Goal: Task Accomplishment & Management: Manage account settings

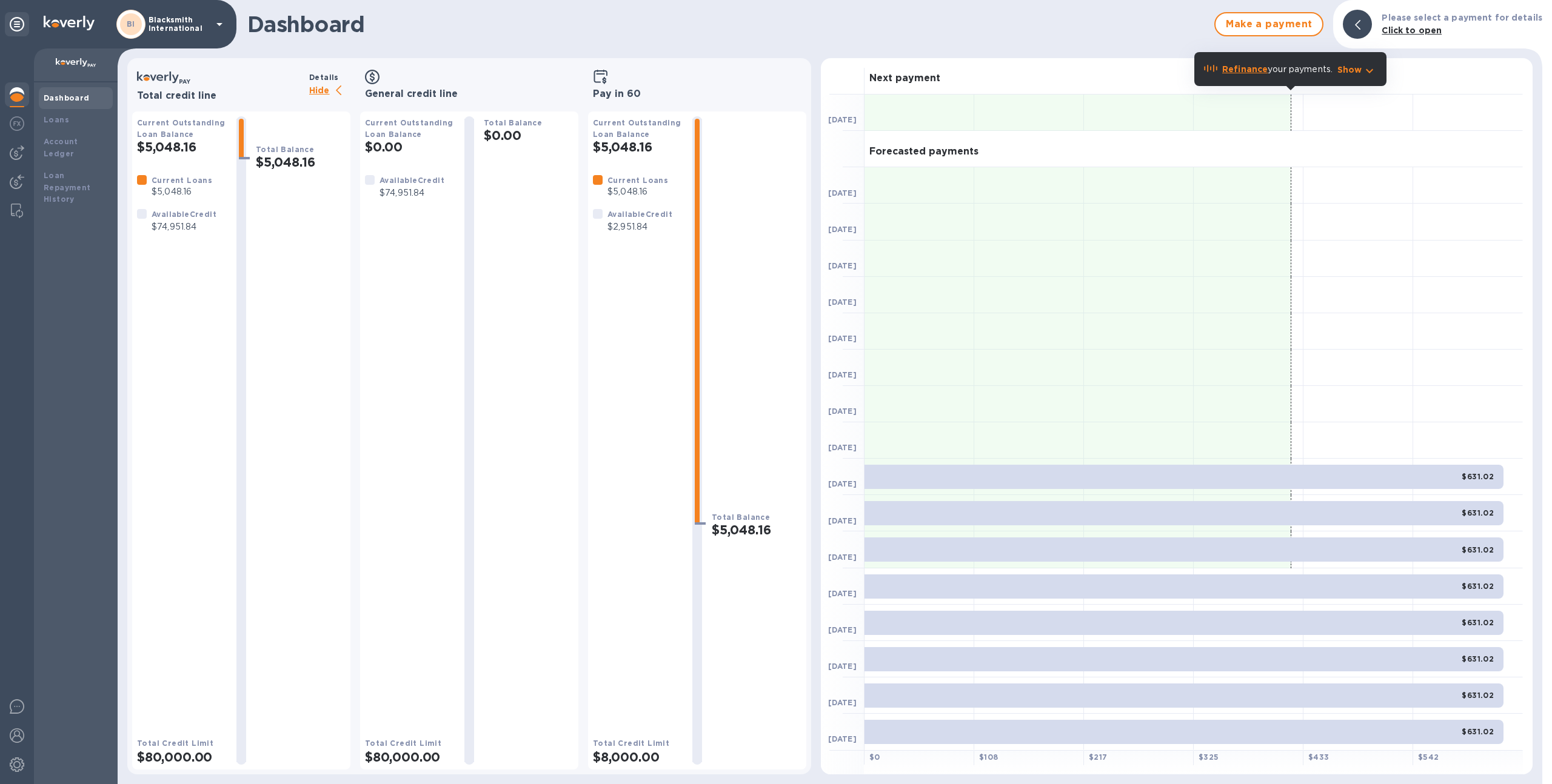
click at [5, 161] on div at bounding box center [16, 152] width 24 height 24
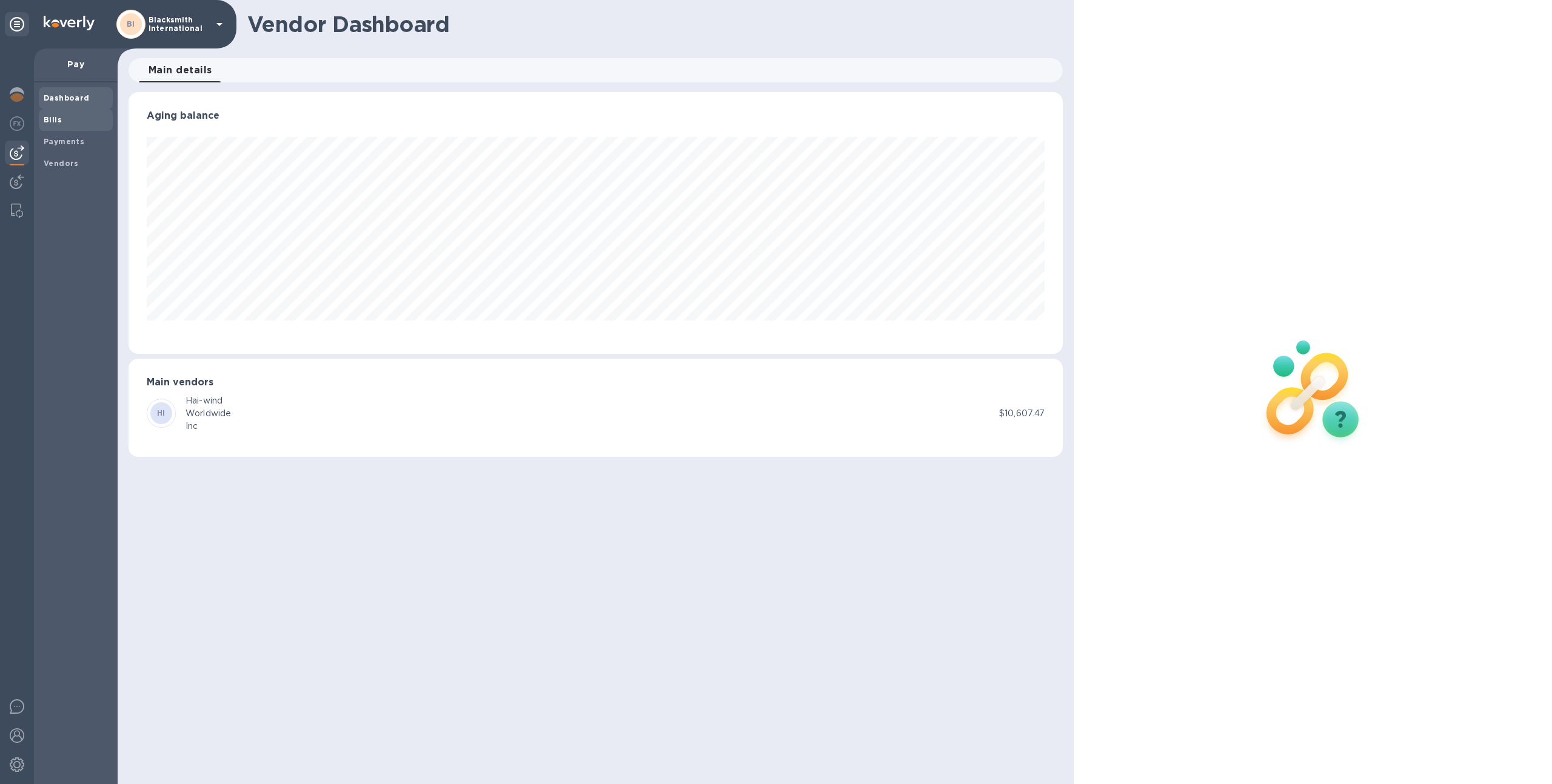
scroll to position [262, 935]
click at [16, 767] on img at bounding box center [17, 765] width 14 height 14
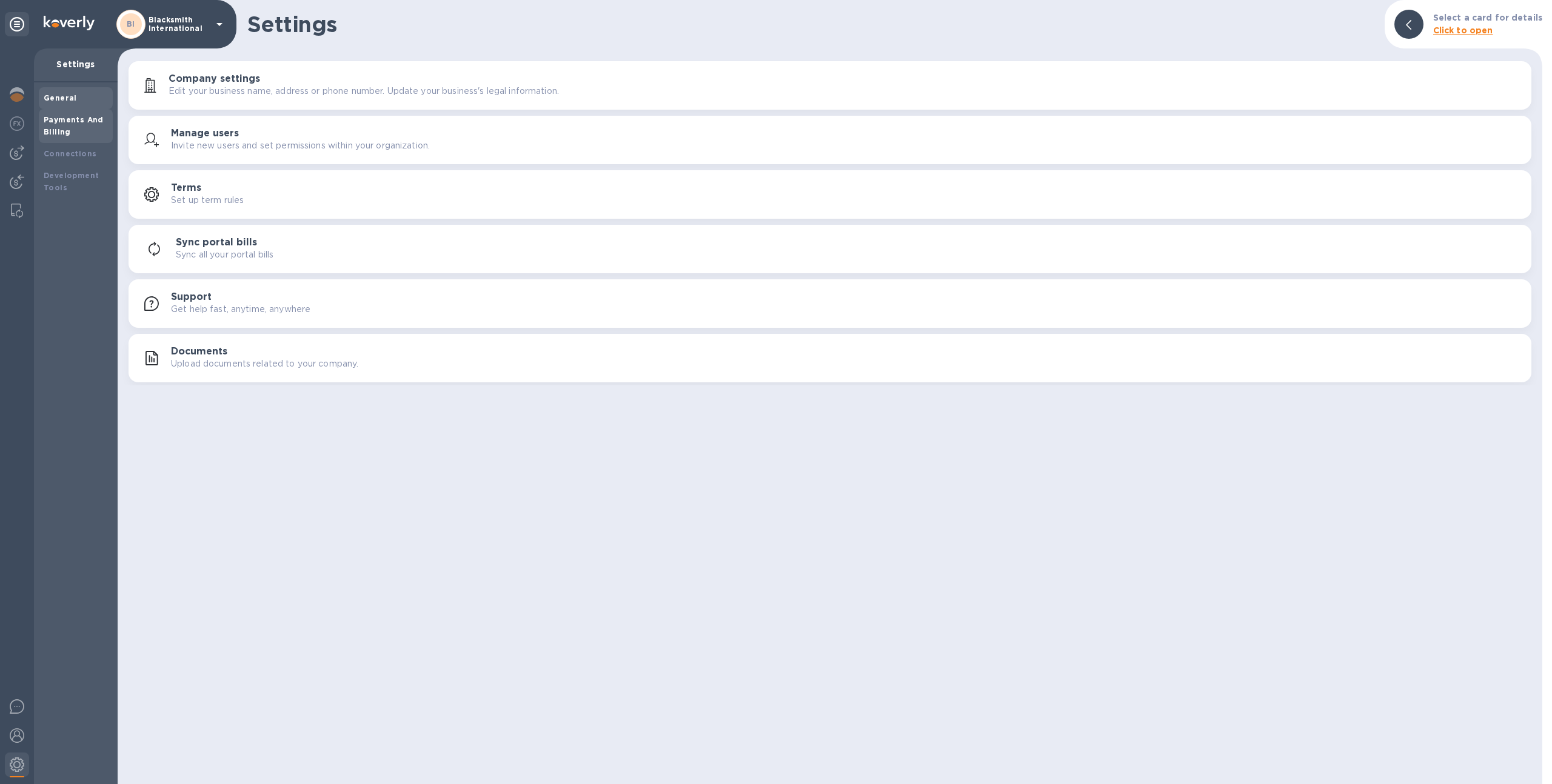
click at [81, 120] on b "Payments And Billing" at bounding box center [73, 126] width 60 height 21
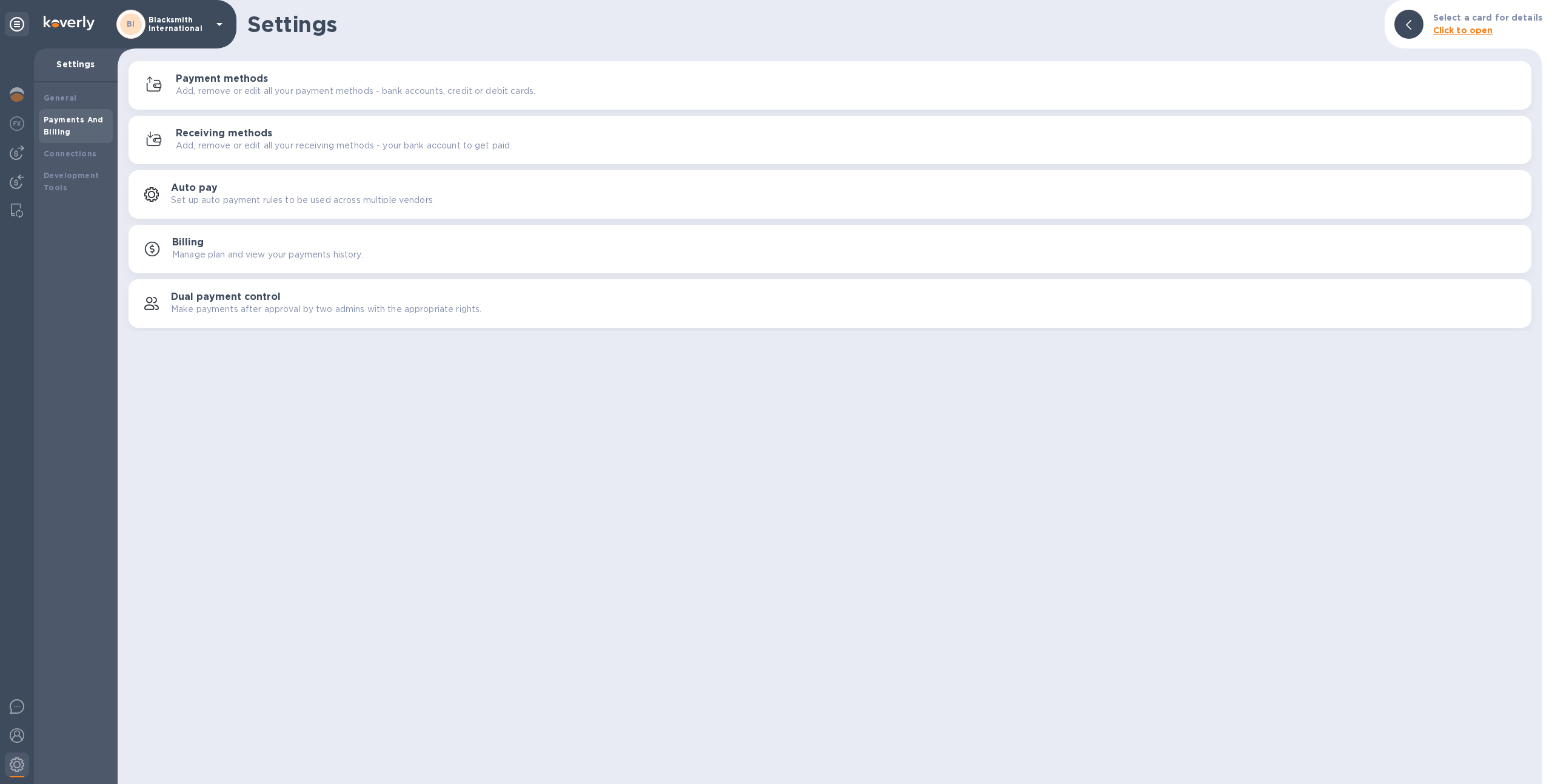
click at [179, 128] on h3 "Receiving methods" at bounding box center [224, 134] width 96 height 12
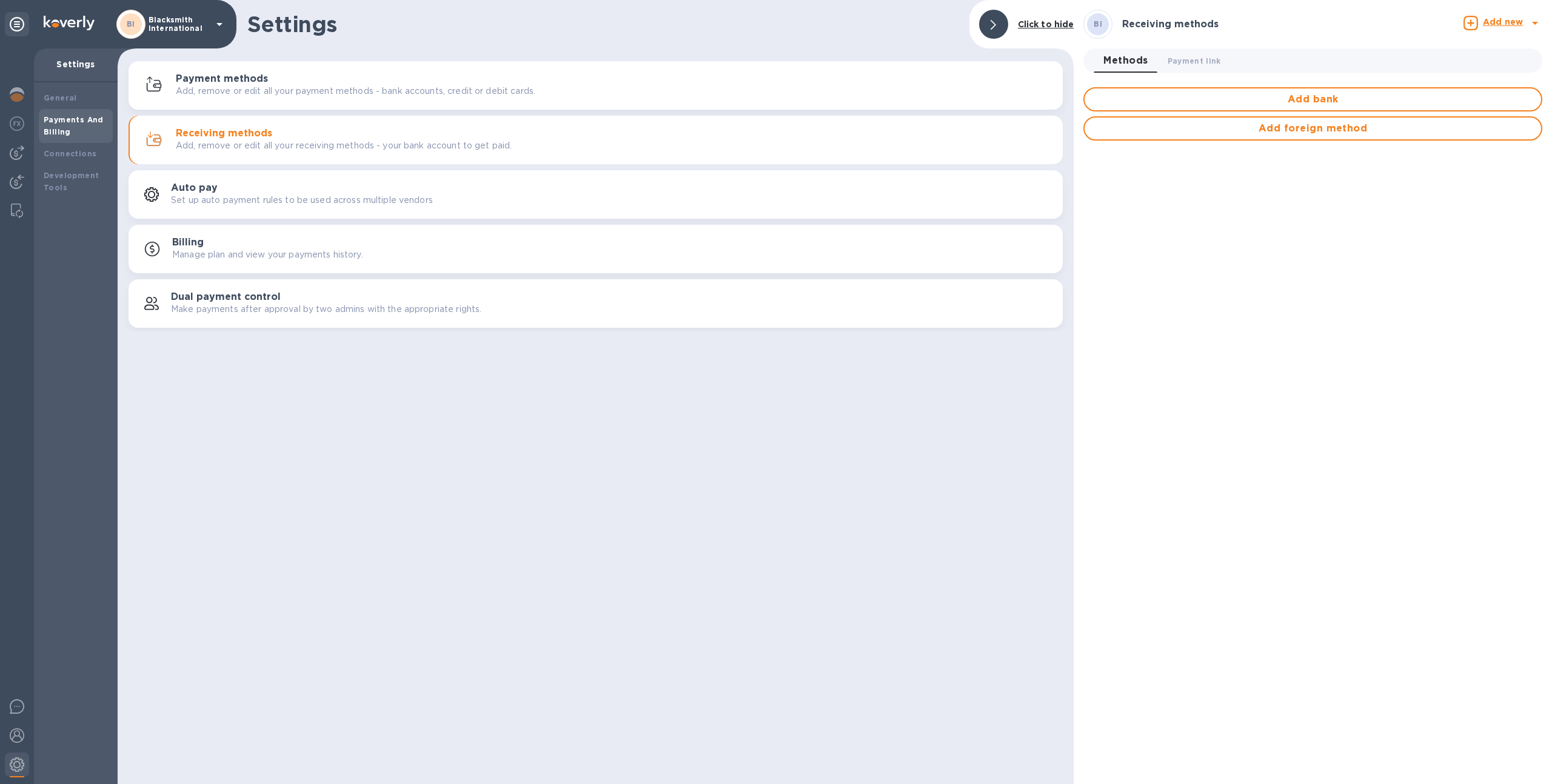
click at [175, 14] on div "BI Blacksmith International" at bounding box center [171, 24] width 110 height 29
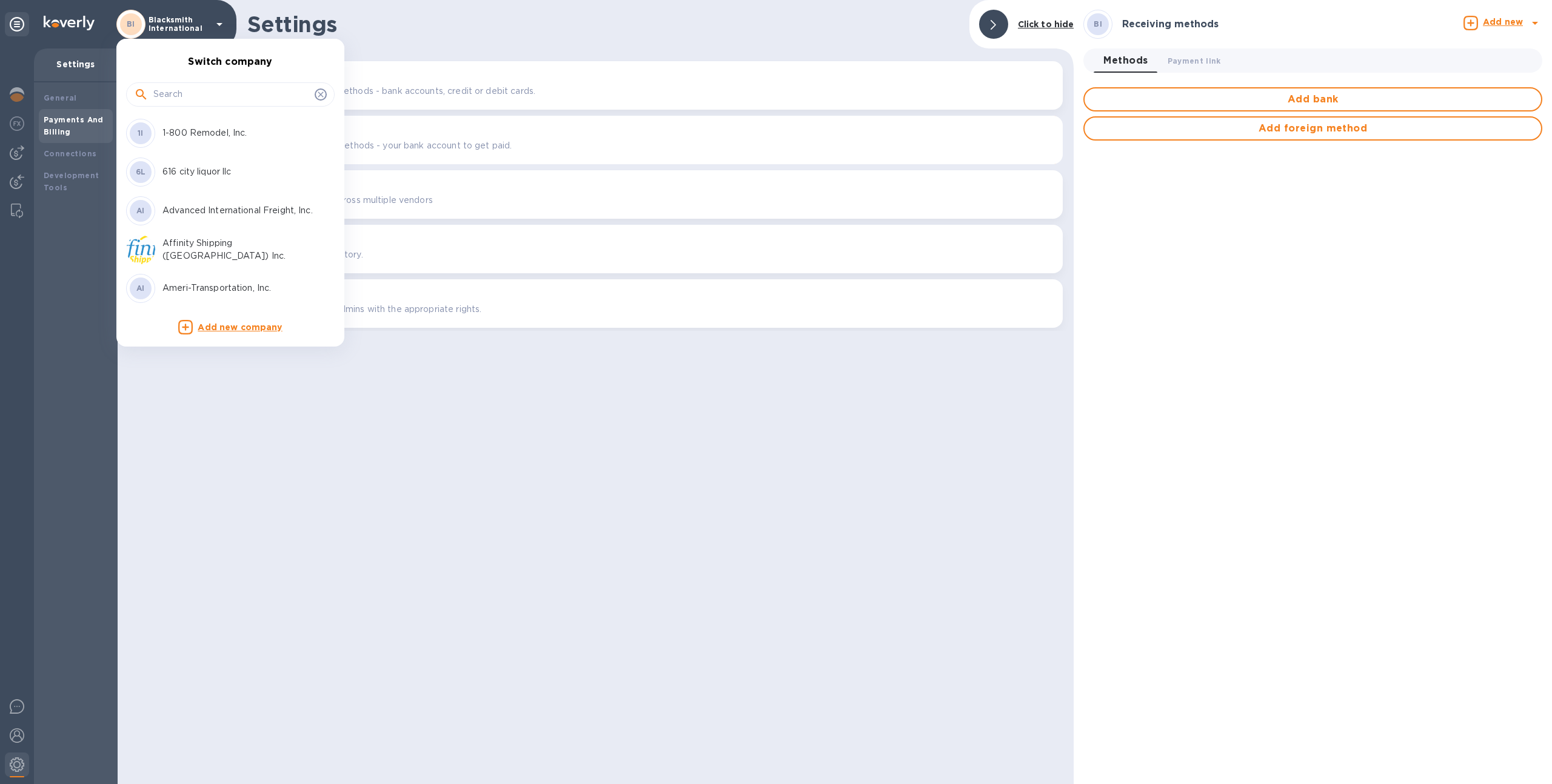
click at [195, 92] on input "text" at bounding box center [232, 94] width 156 height 18
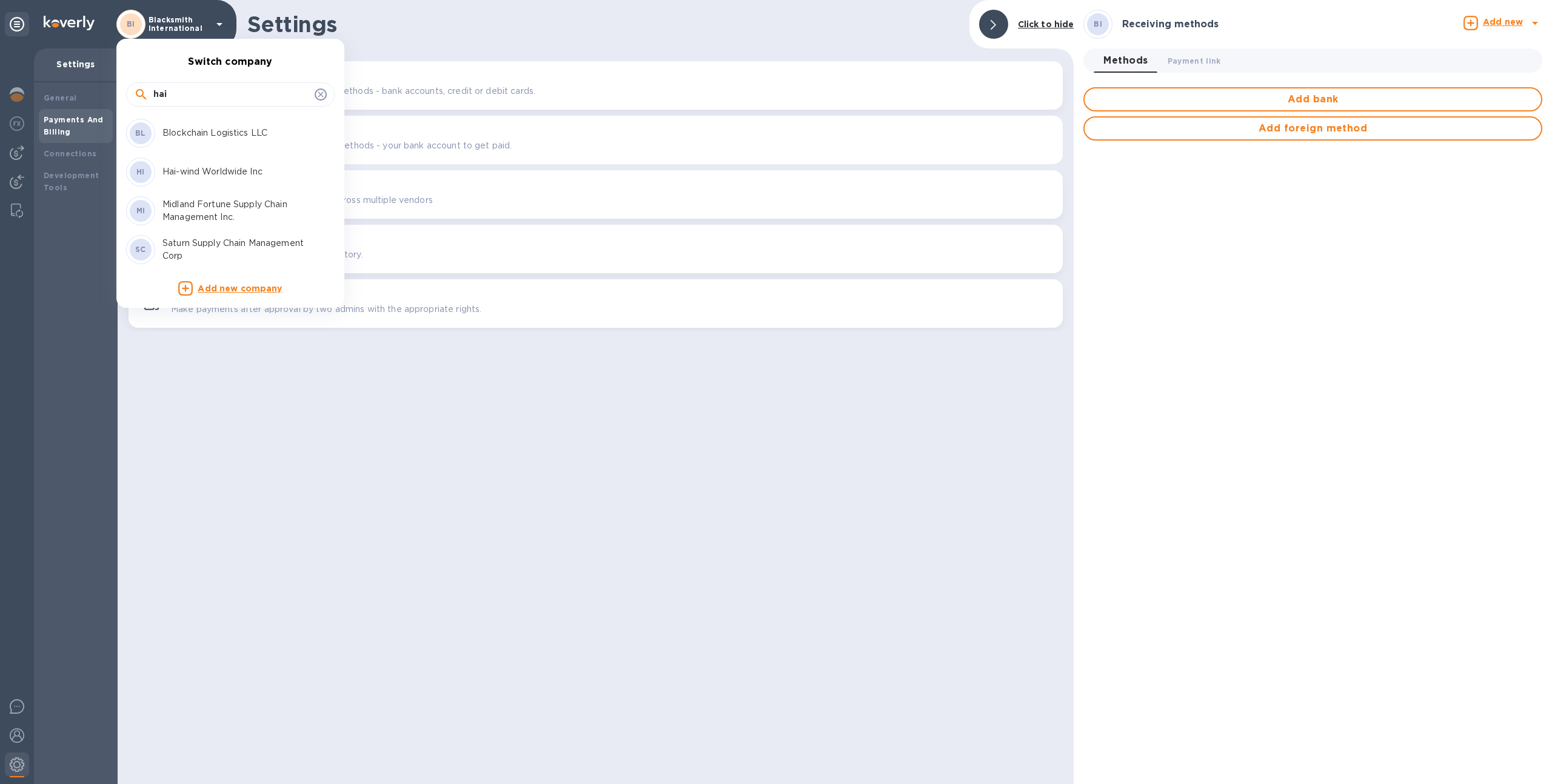
type input "hai"
click at [199, 172] on p "Hai-wind Worldwide Inc" at bounding box center [239, 171] width 153 height 12
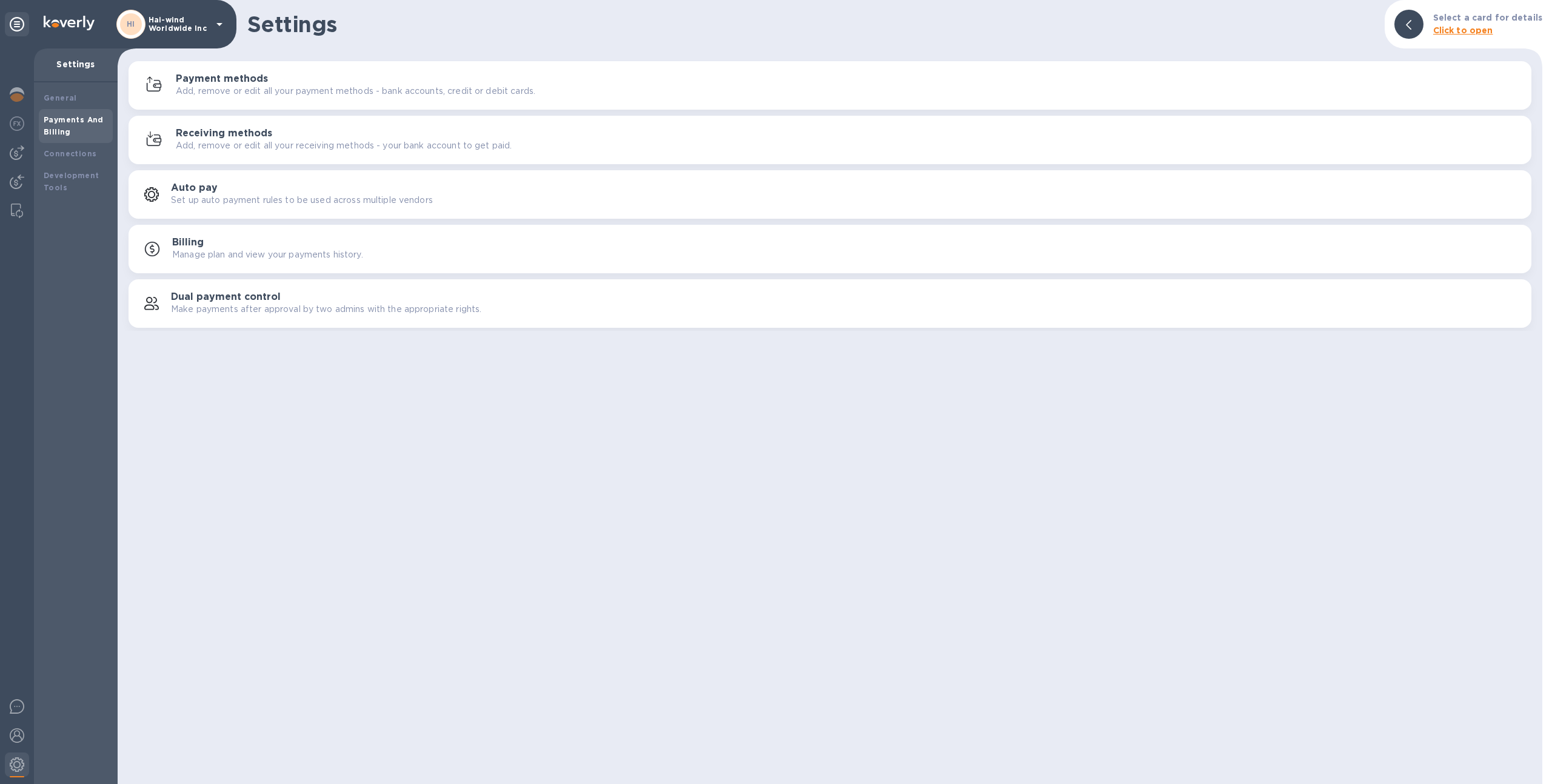
click at [171, 134] on div "button" at bounding box center [157, 140] width 37 height 20
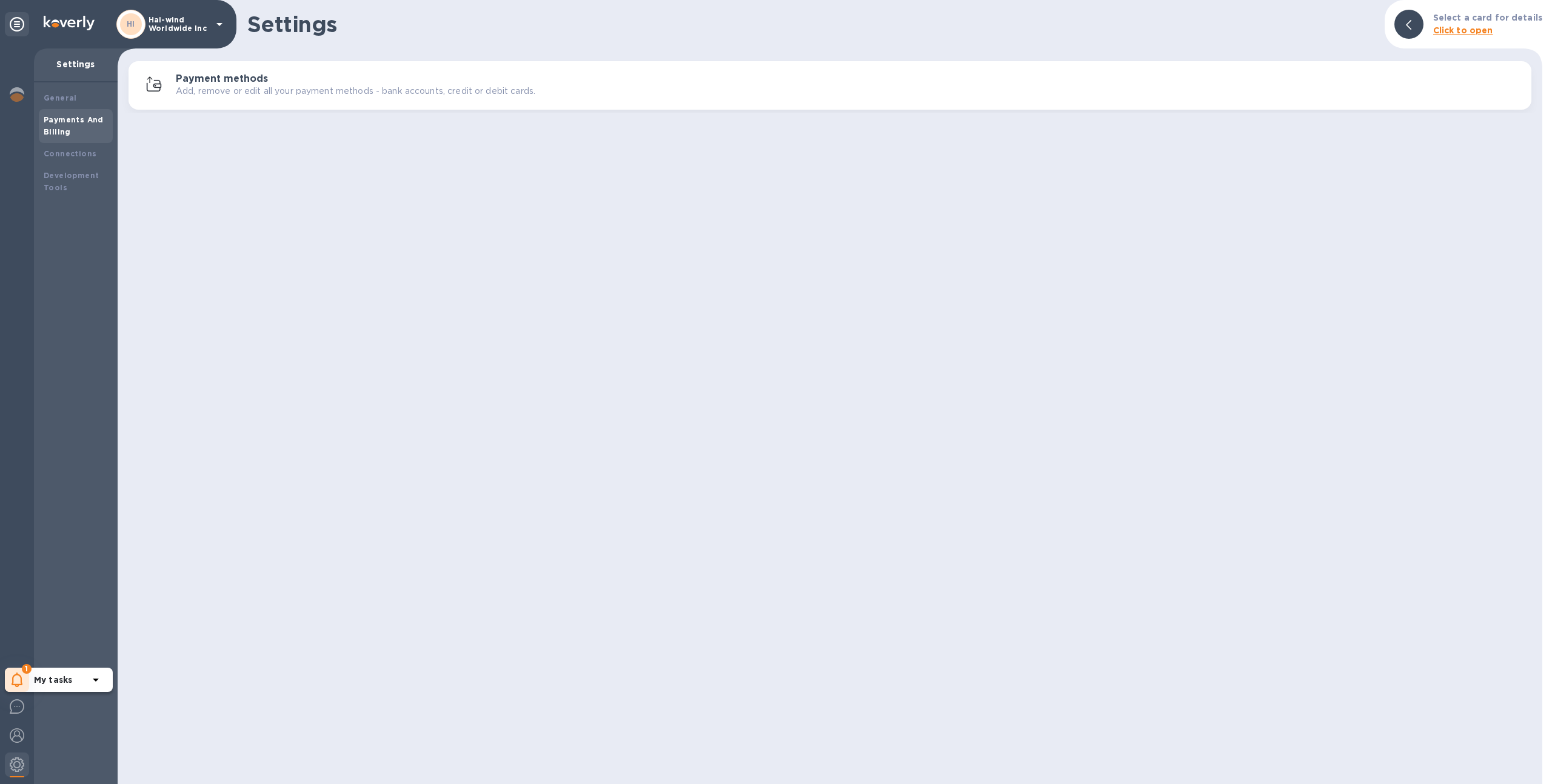
click at [22, 681] on div "1" at bounding box center [16, 680] width 24 height 24
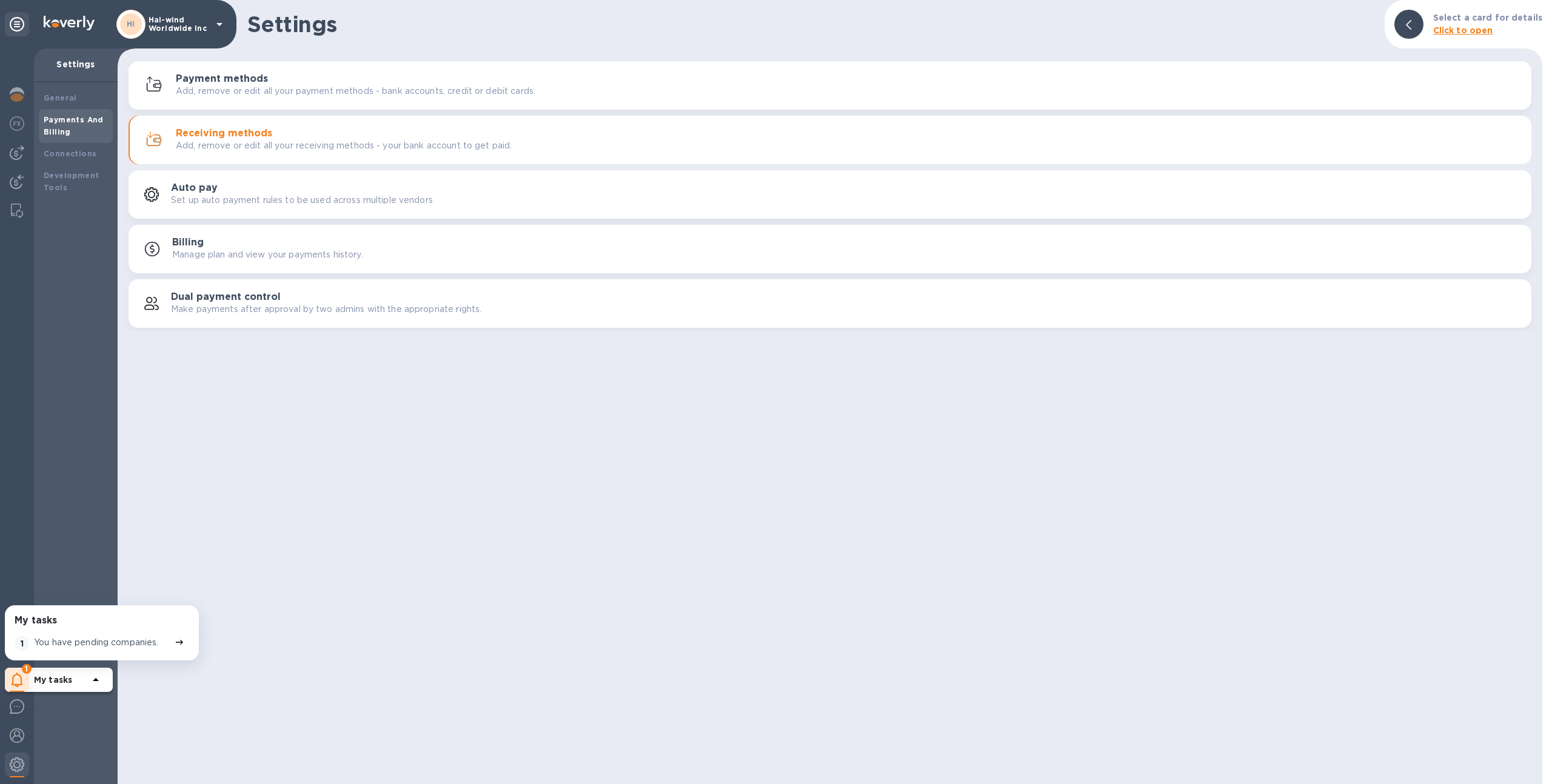
click at [82, 640] on p "You have pending companies." at bounding box center [96, 642] width 125 height 12
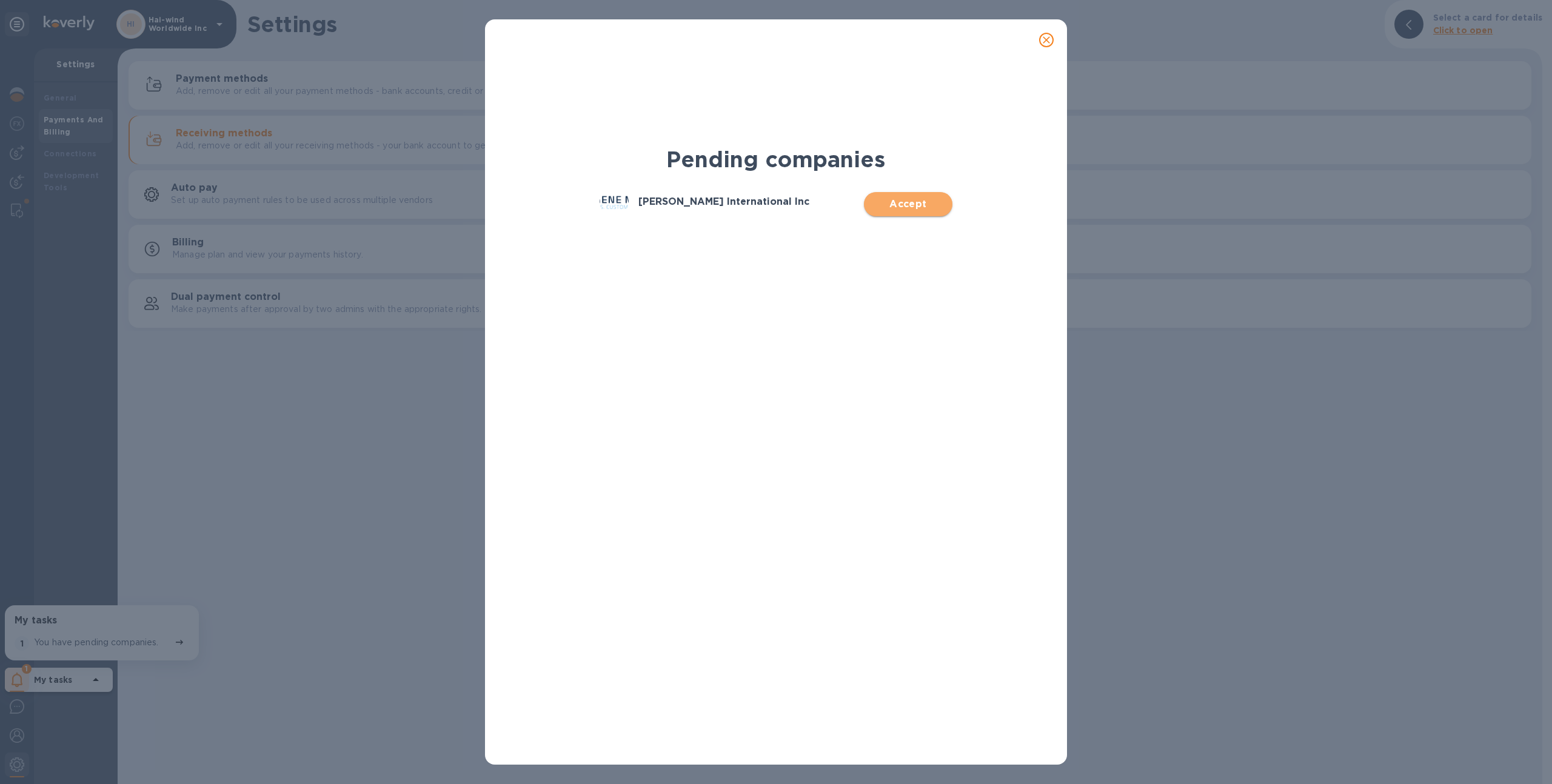
click at [883, 194] on button "Accept" at bounding box center [908, 204] width 88 height 24
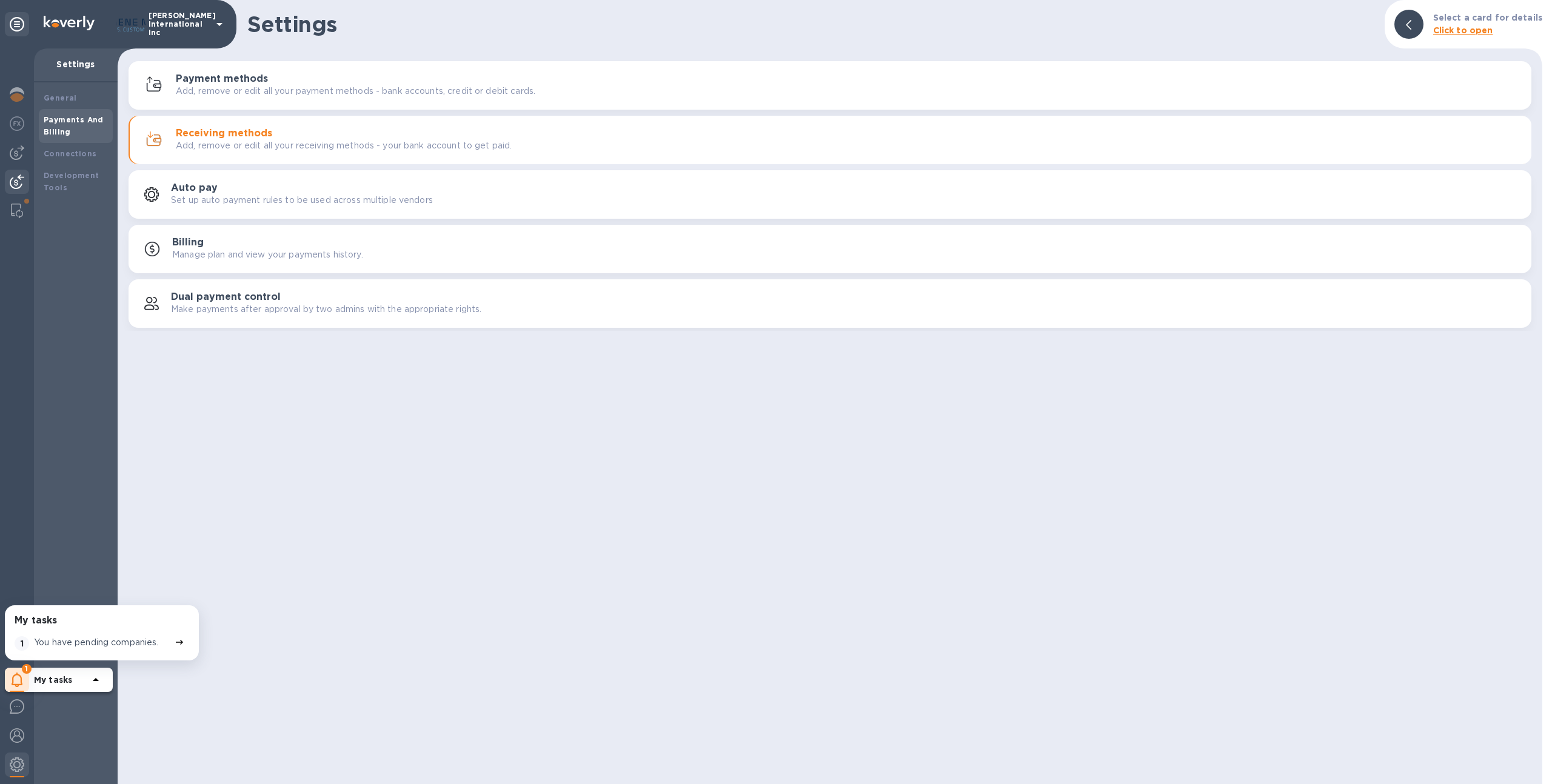
click at [10, 184] on img at bounding box center [17, 182] width 14 height 14
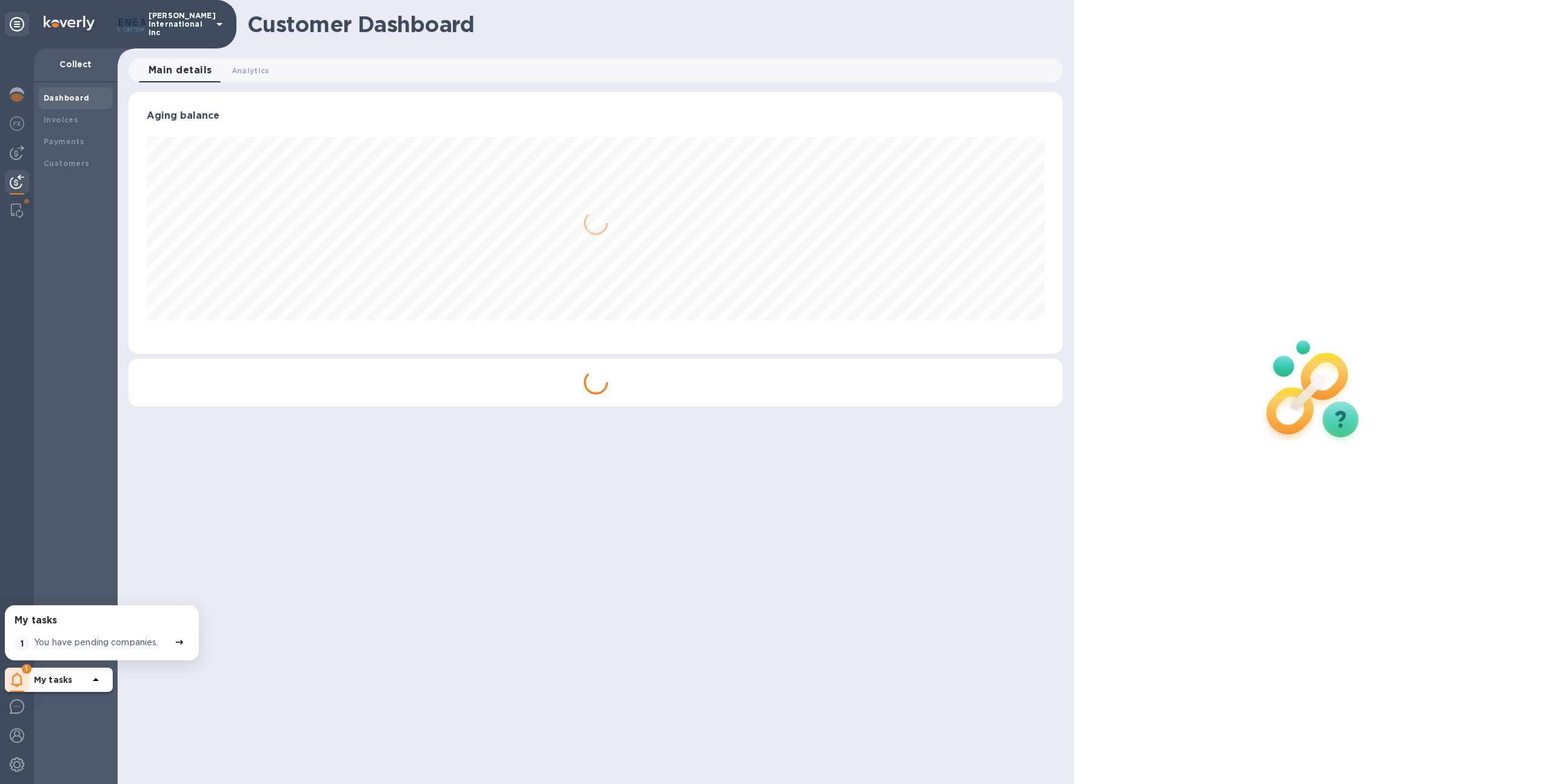
scroll to position [605863, 605353]
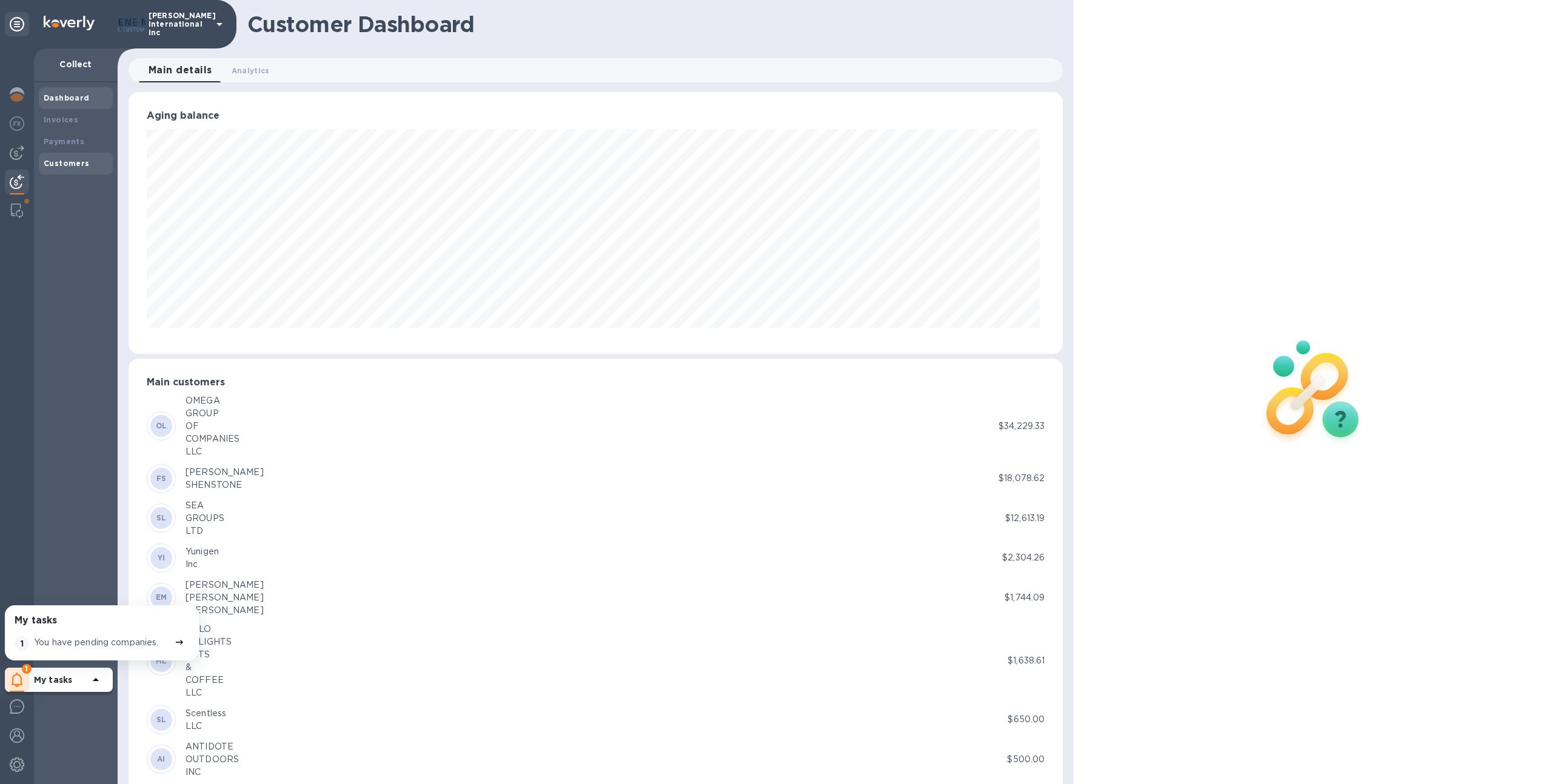
click at [72, 166] on b "Customers" at bounding box center [67, 163] width 46 height 9
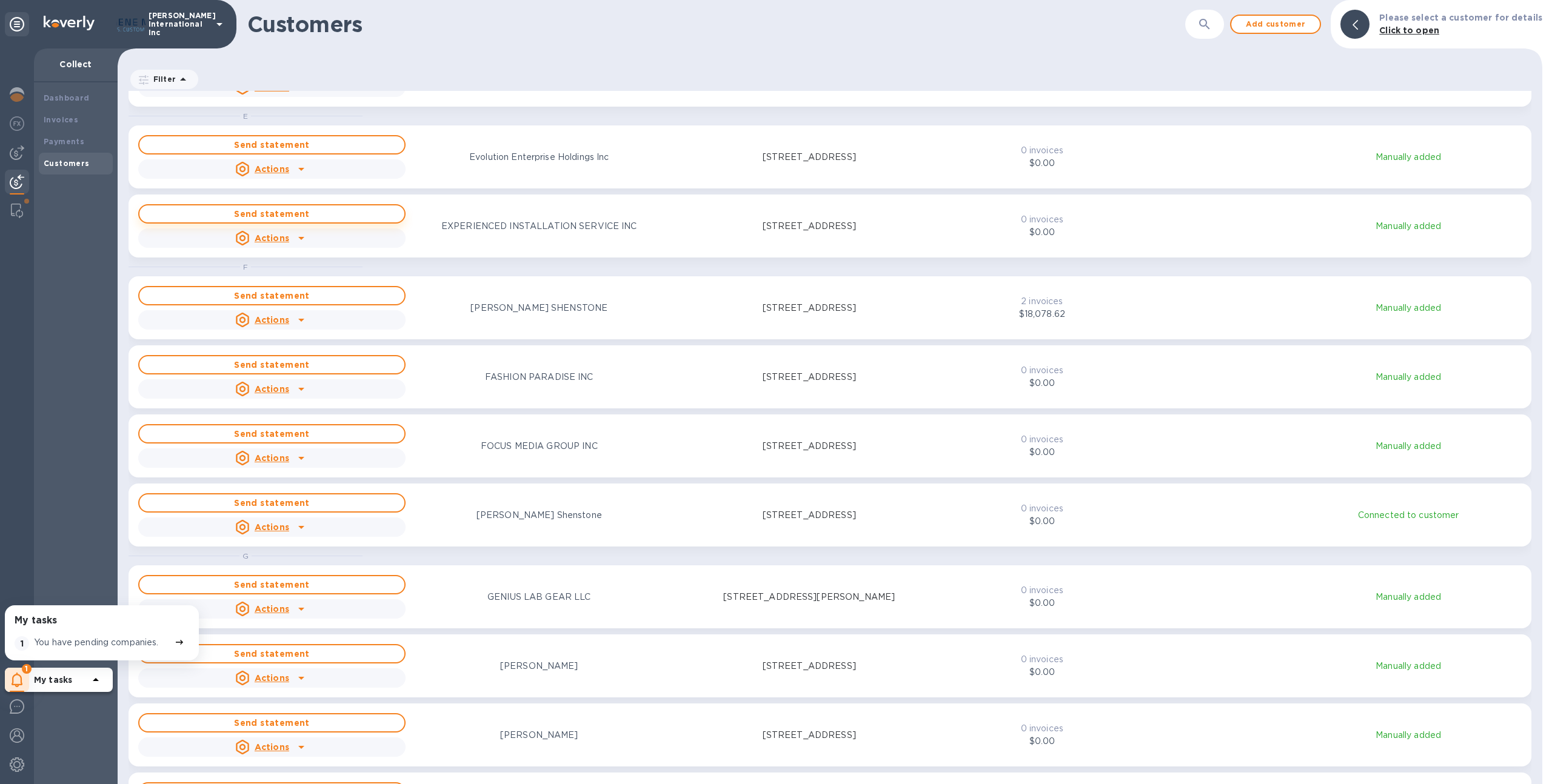
scroll to position [1481, 0]
click at [1211, 43] on div "Customers ​ Add customer Please select a customer for details Click to open" at bounding box center [829, 24] width 1425 height 49
click at [1207, 28] on icon "button" at bounding box center [1205, 24] width 14 height 14
click at [1200, 28] on button "button" at bounding box center [1205, 24] width 29 height 29
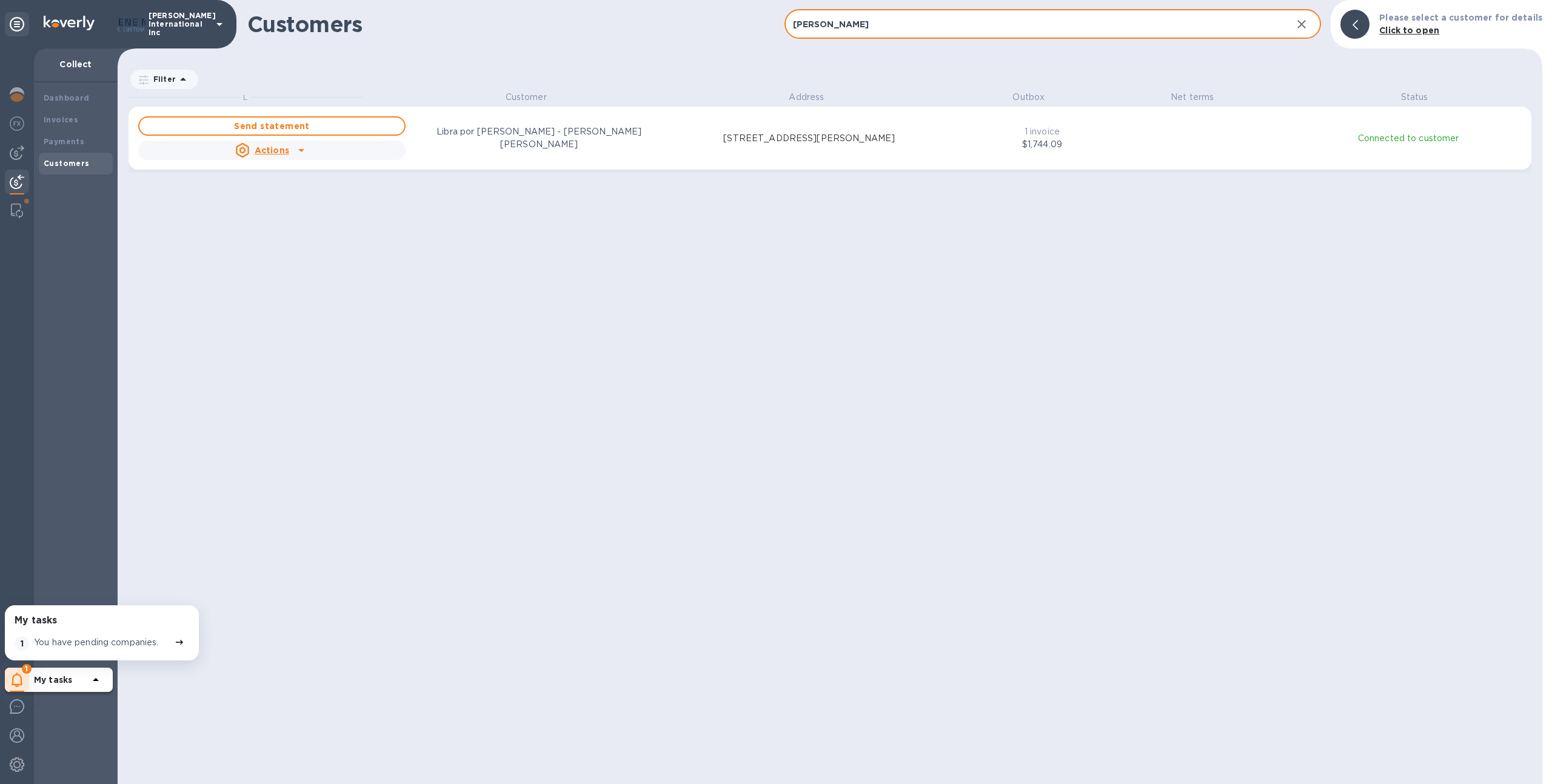
scroll to position [10, 5]
type input "eddie"
click at [964, 145] on div "Send statement Actions Libra por Libra Mariscos - Eddie Santiago Madrigal 9223 …" at bounding box center [830, 138] width 1389 height 49
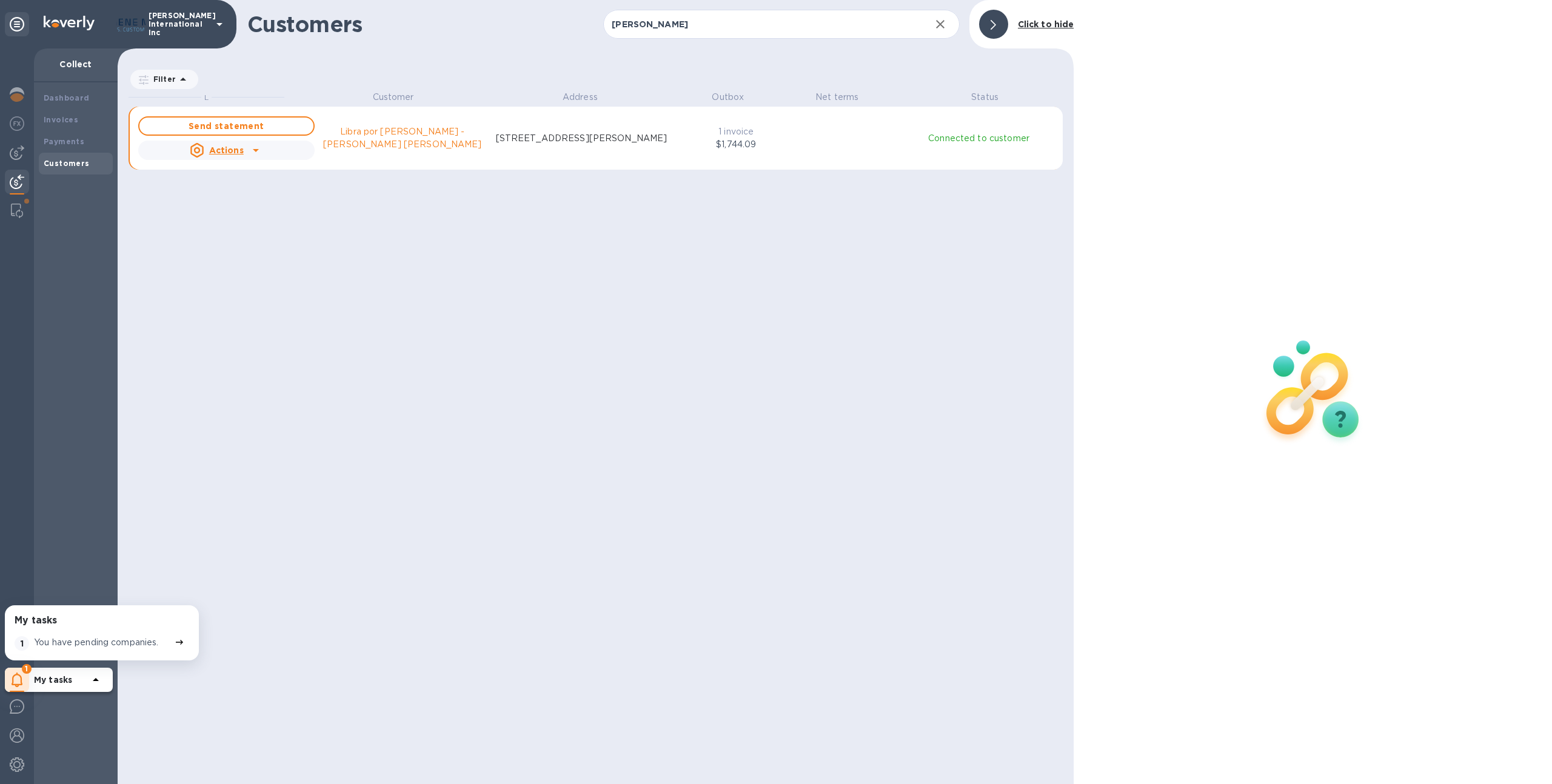
scroll to position [10, 5]
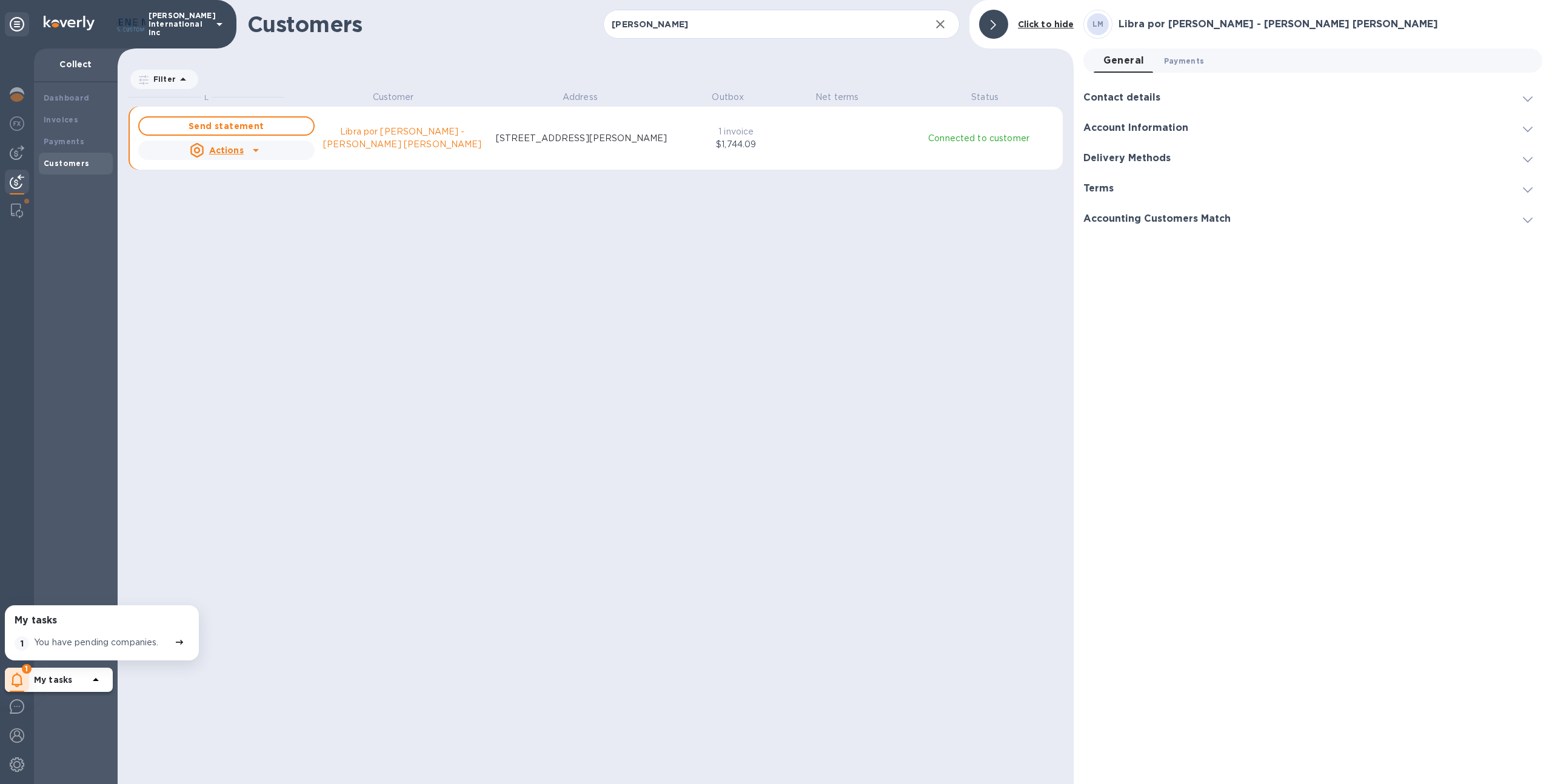
click at [1183, 60] on span "Payments 0" at bounding box center [1185, 60] width 41 height 12
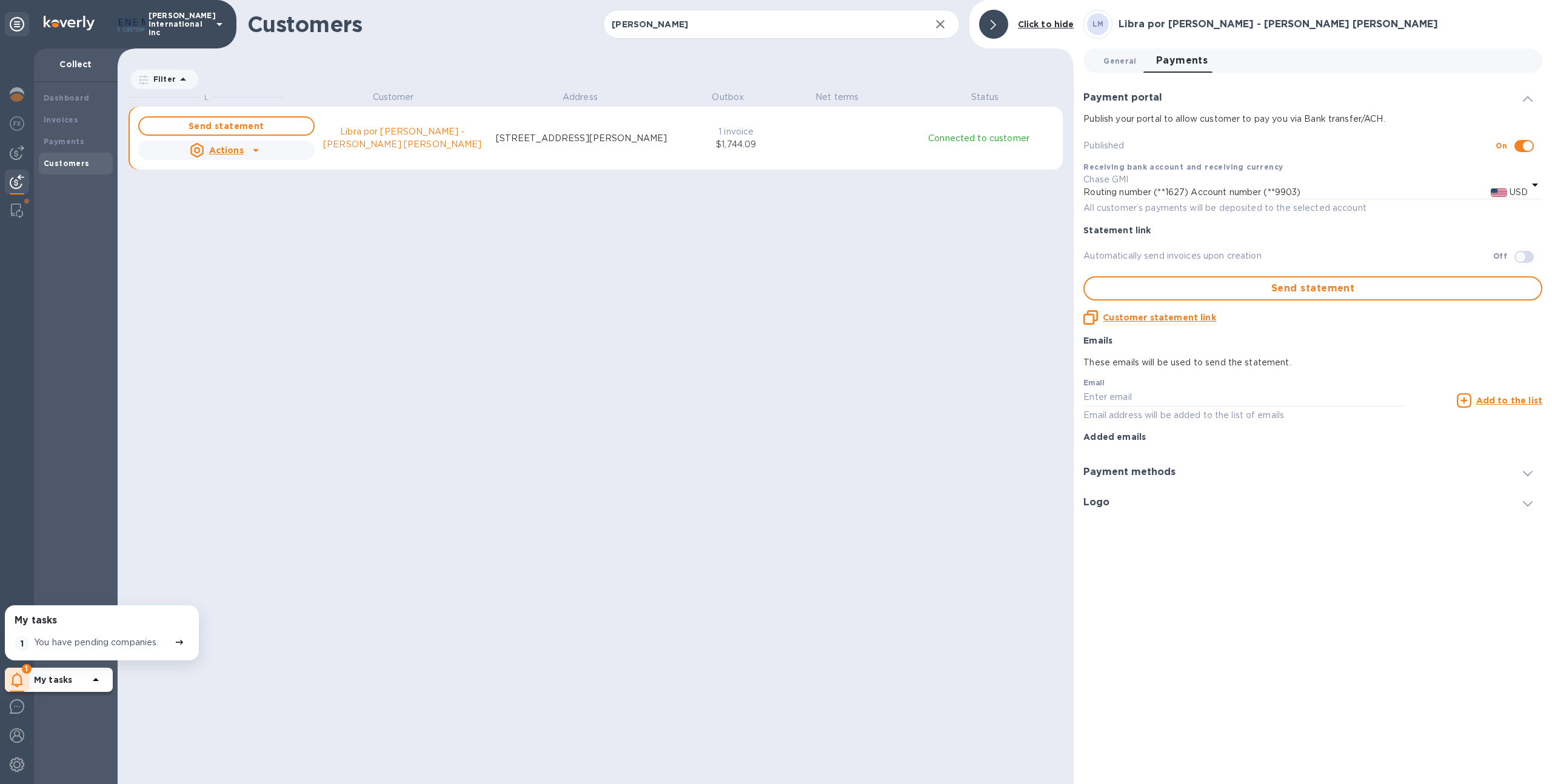
click at [1125, 60] on span "General 0" at bounding box center [1120, 60] width 33 height 12
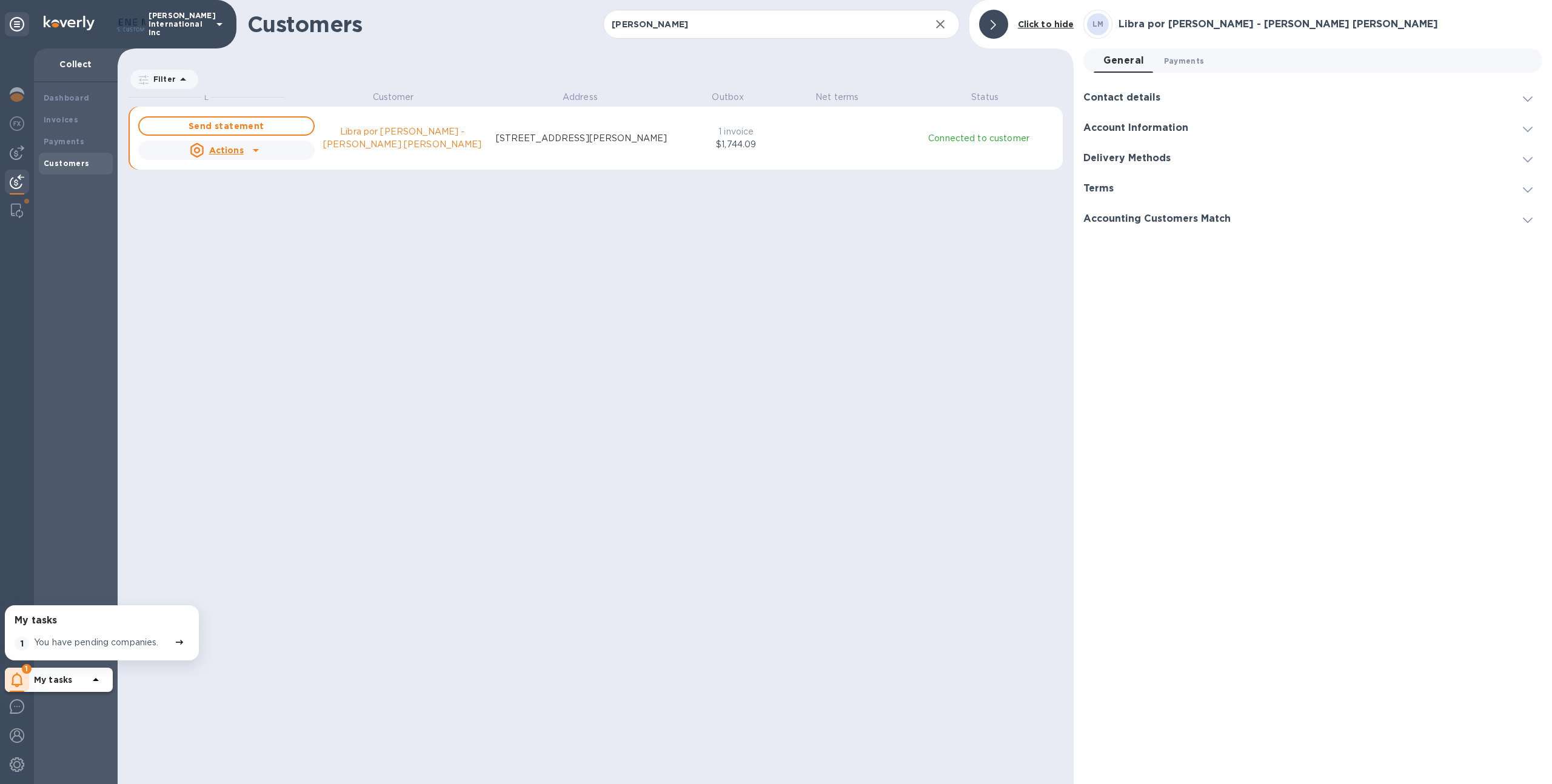
click at [1164, 58] on span "Payments 0" at bounding box center [1185, 60] width 41 height 12
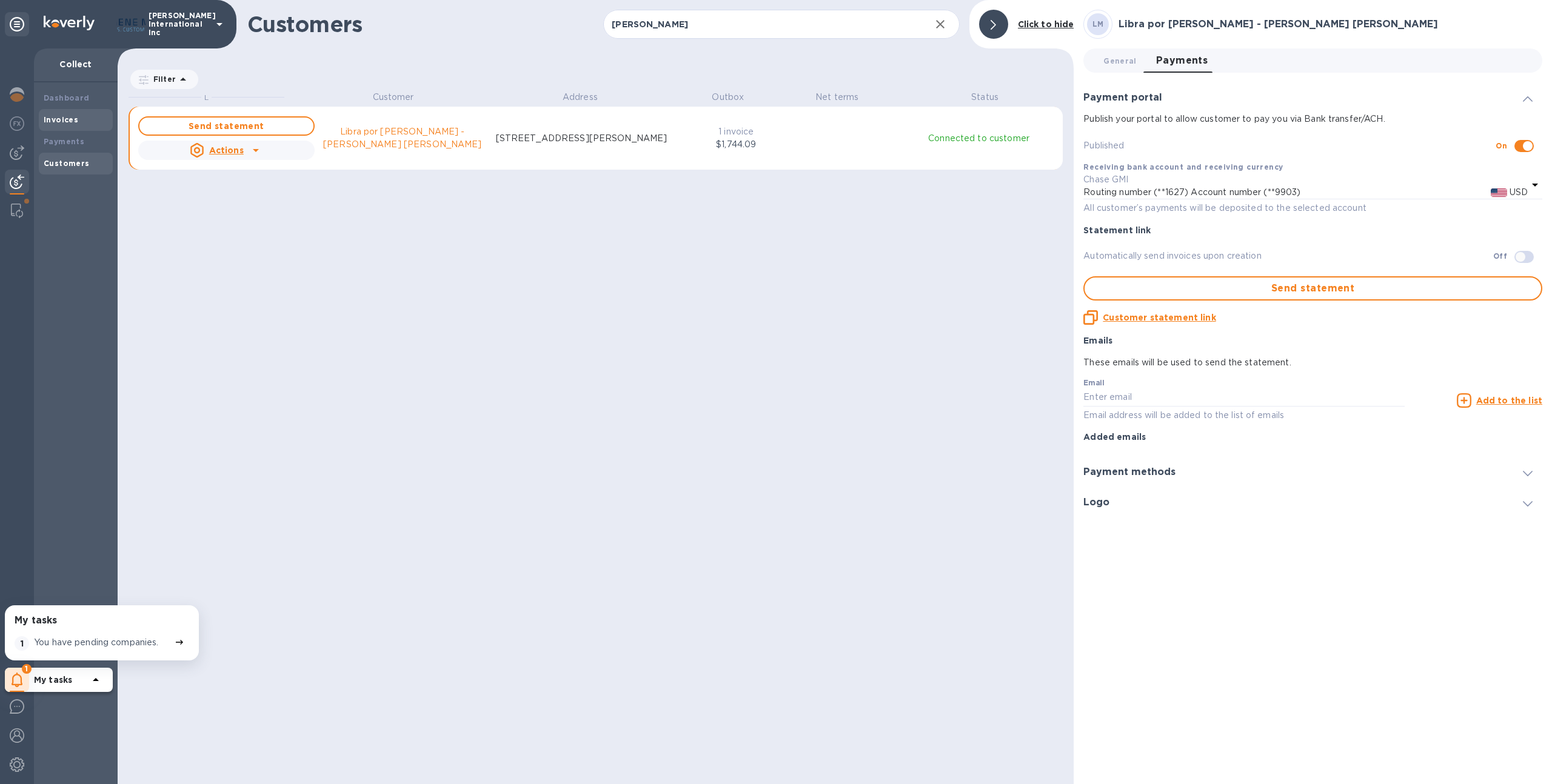
click at [78, 123] on div "Invoices" at bounding box center [76, 120] width 64 height 12
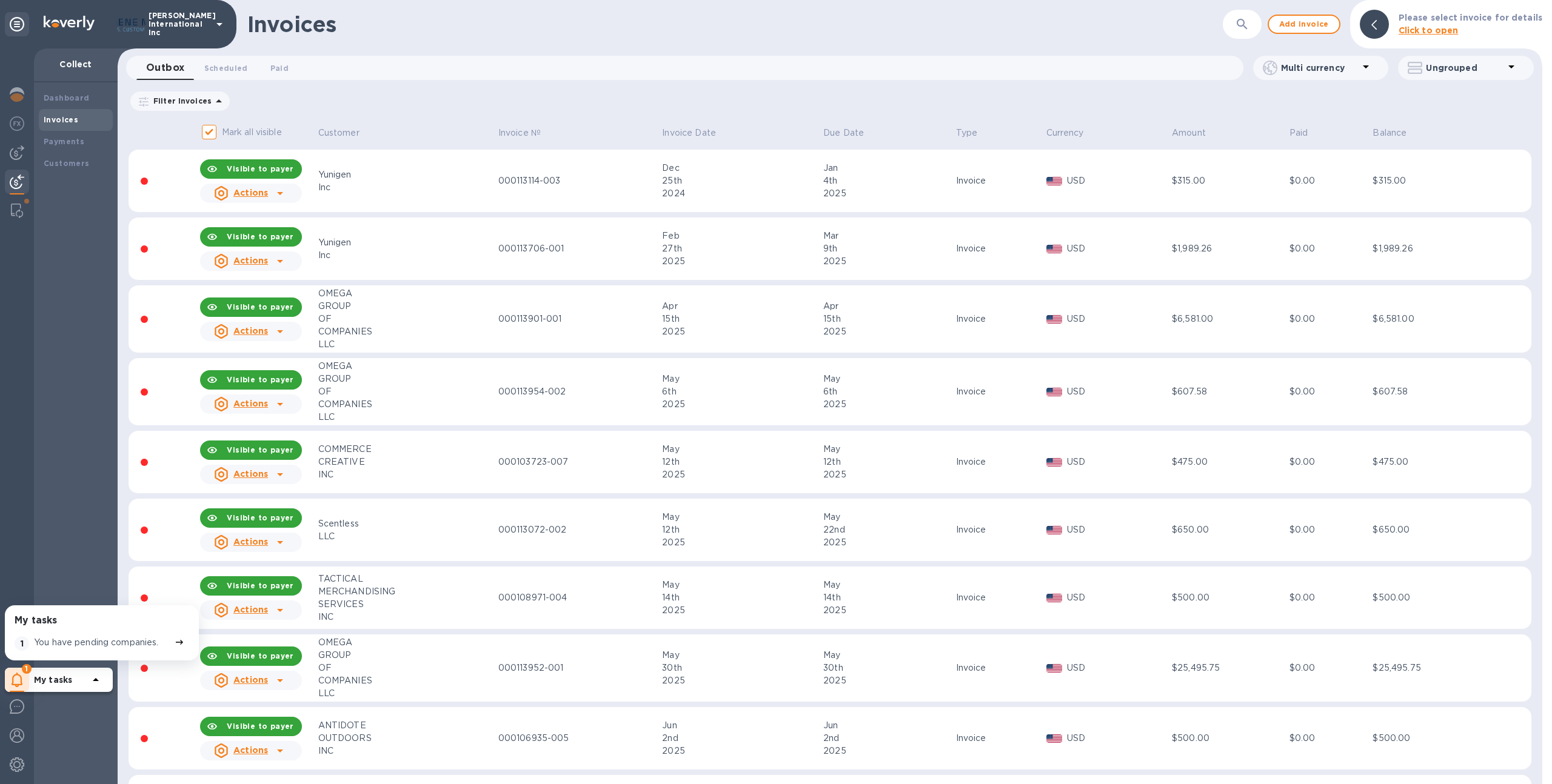
click at [1249, 20] on icon "button" at bounding box center [1242, 24] width 14 height 14
click at [1228, 35] on div "​" at bounding box center [1242, 24] width 39 height 30
click at [1236, 26] on button "button" at bounding box center [1242, 24] width 29 height 29
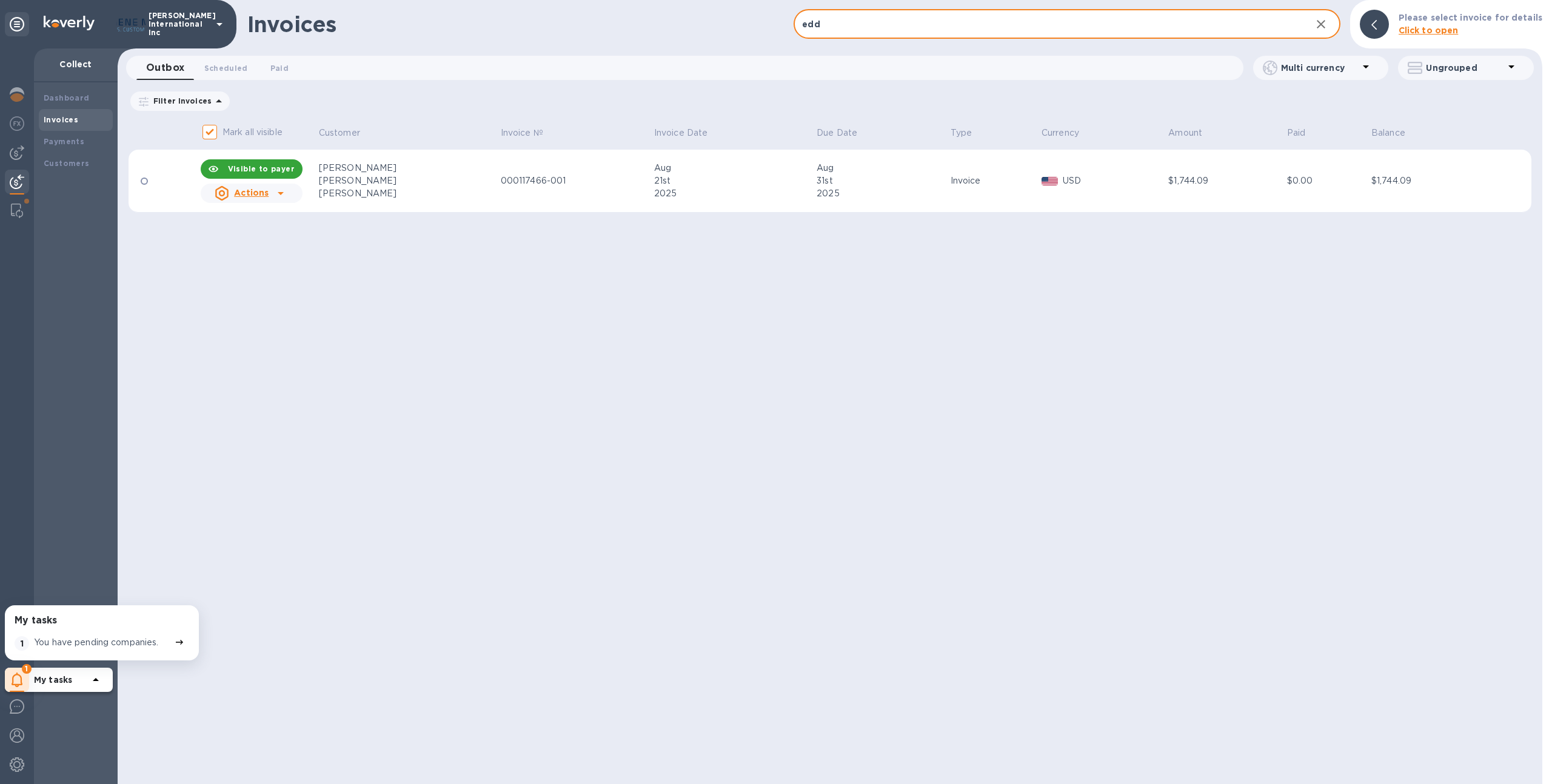
type input "edd"
click at [654, 162] on div "Aug" at bounding box center [734, 168] width 159 height 12
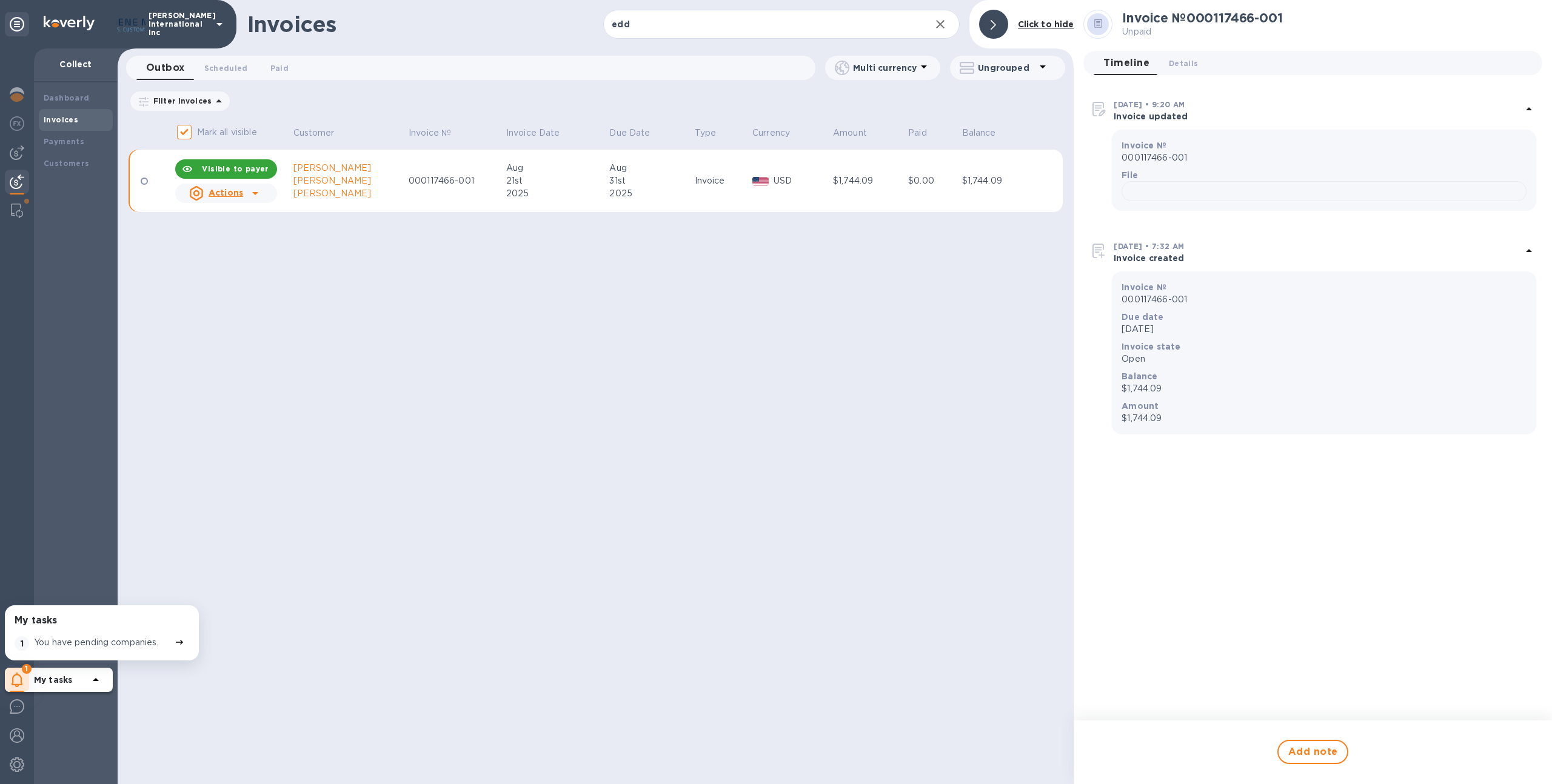
click at [258, 195] on icon at bounding box center [255, 194] width 14 height 14
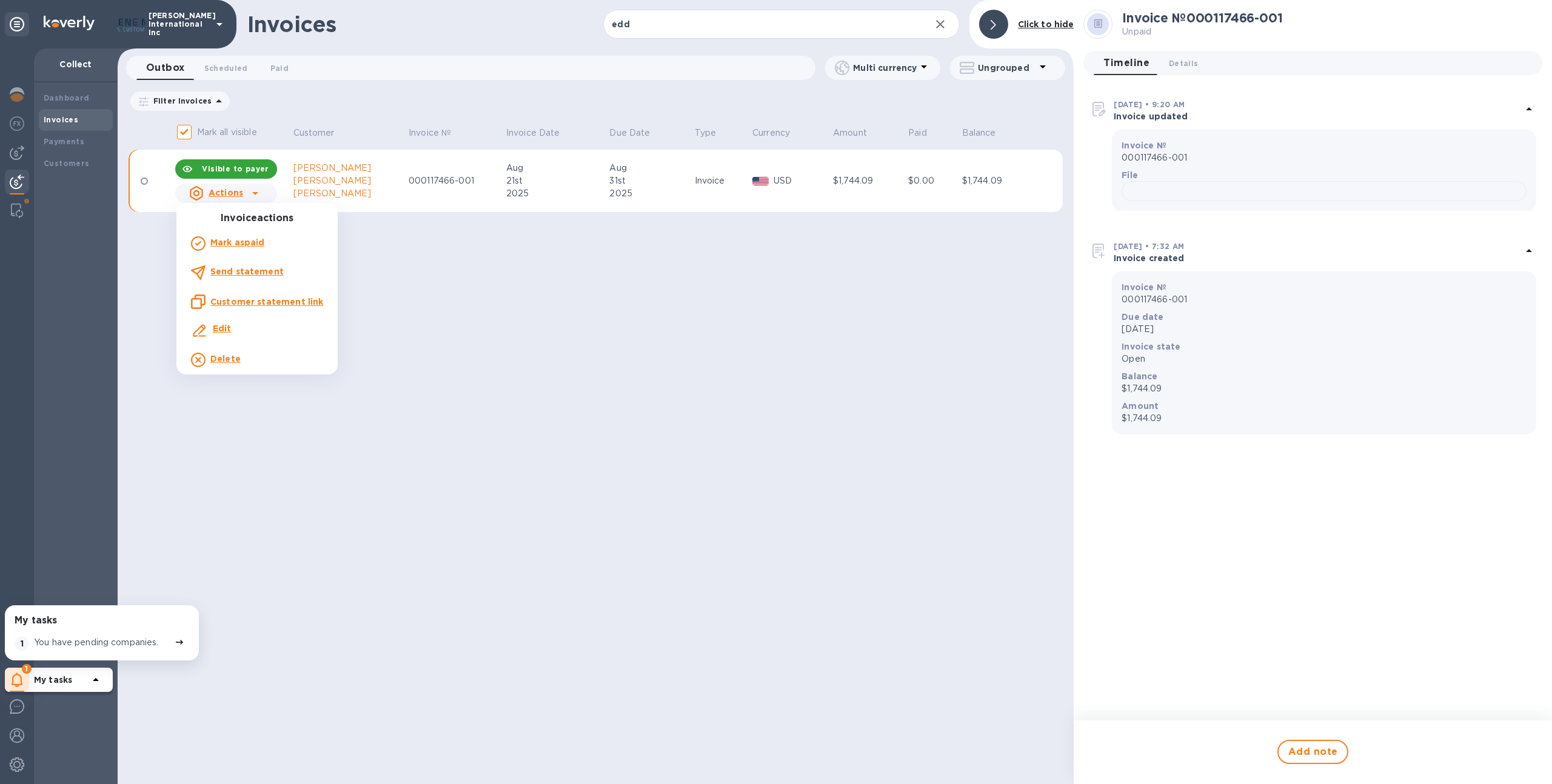
click at [257, 296] on p "Customer statement link" at bounding box center [267, 302] width 113 height 12
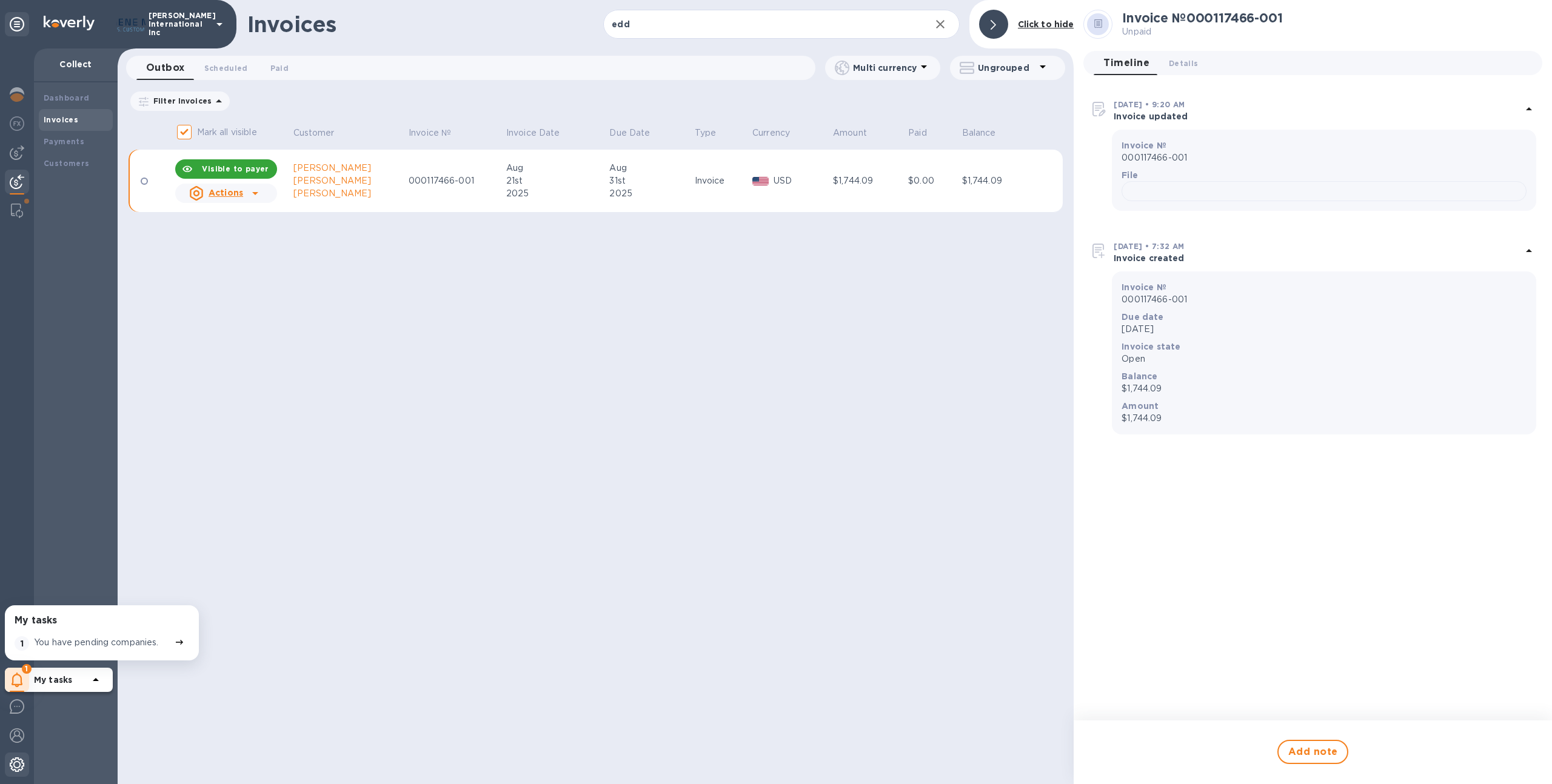
click at [5, 761] on div at bounding box center [16, 766] width 24 height 27
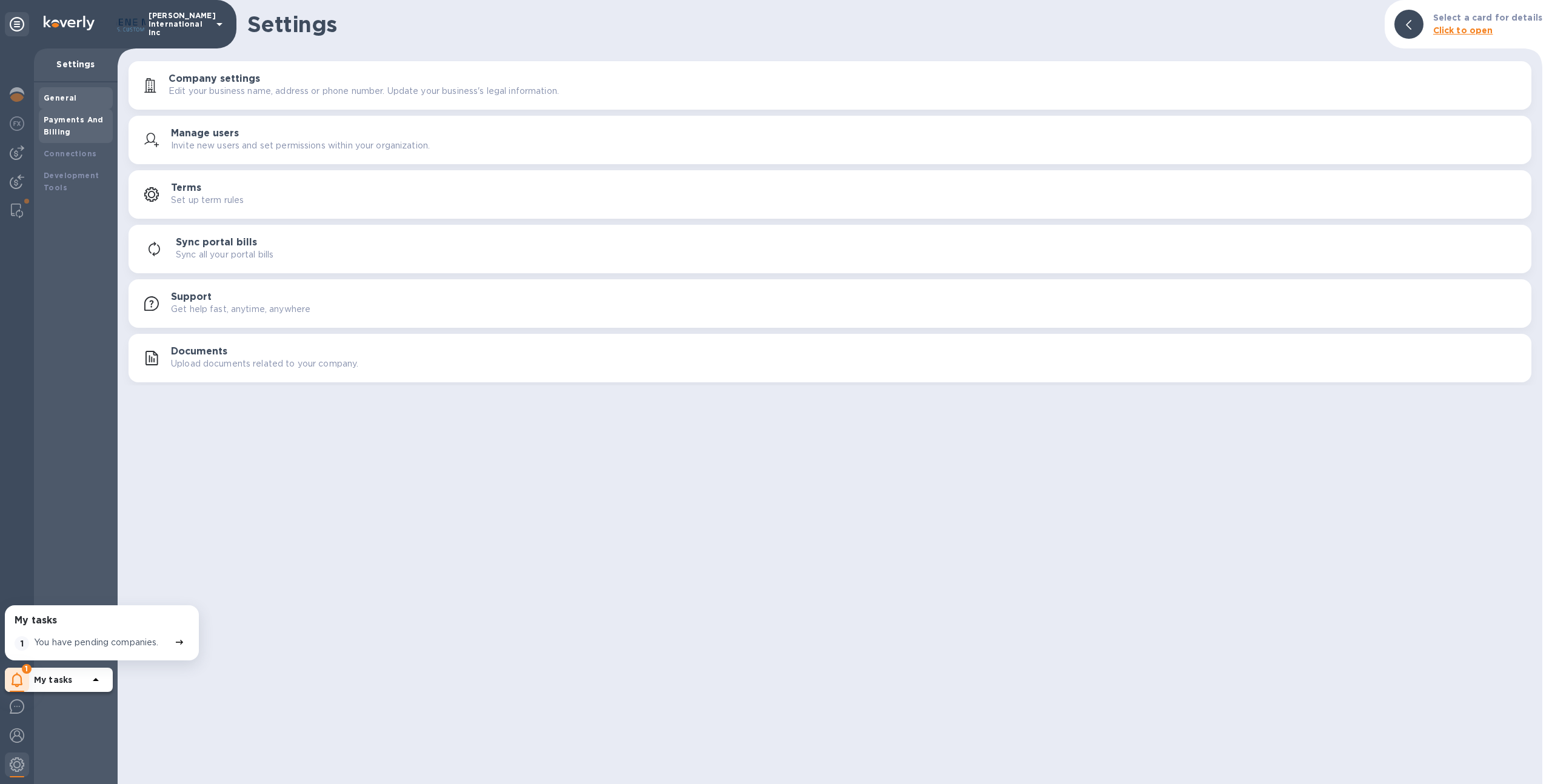
click at [79, 119] on b "Payments And Billing" at bounding box center [73, 126] width 60 height 21
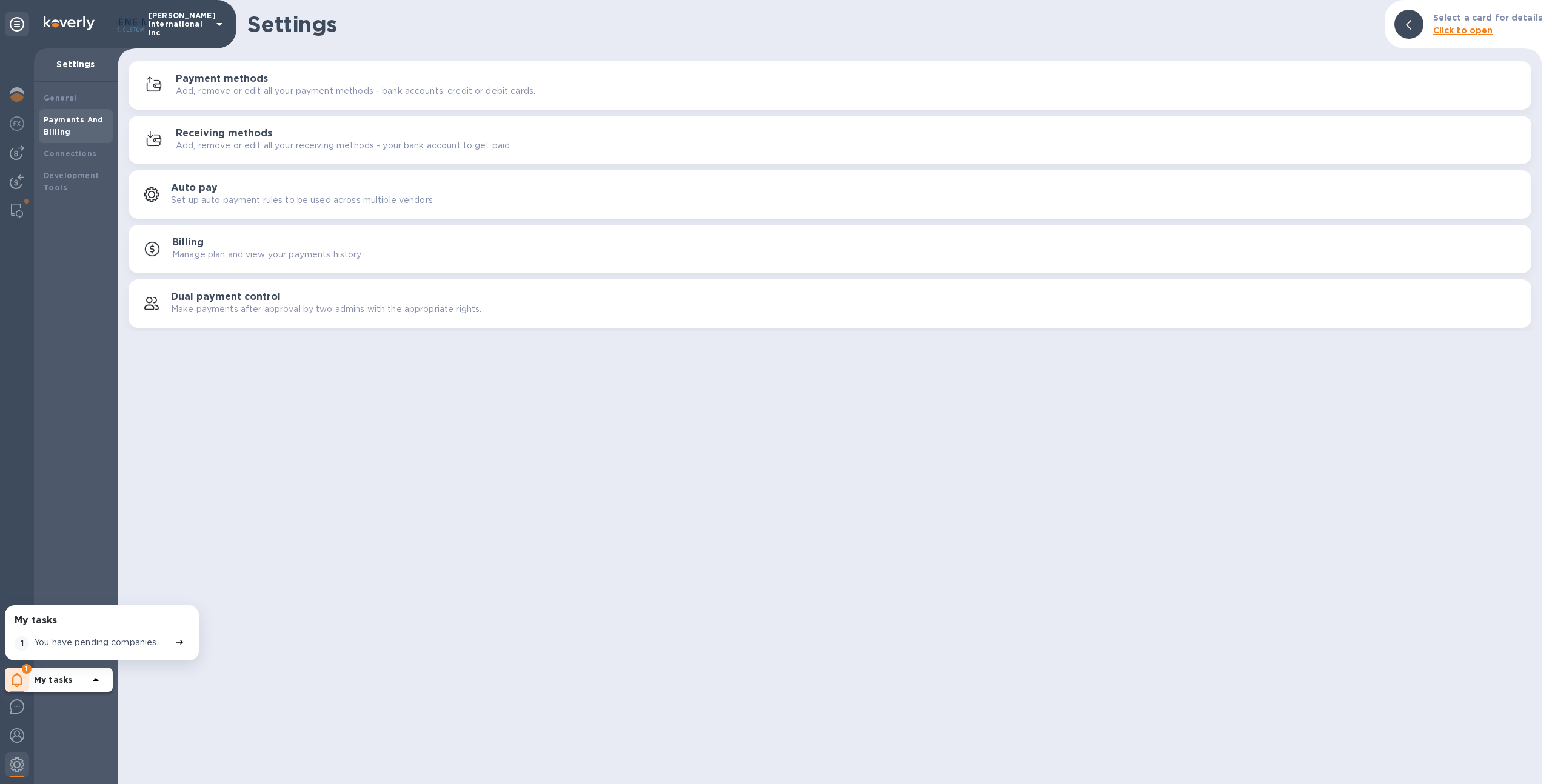
click at [219, 152] on div "Receiving methods Add, remove or edit all your receiving methods - your bank ac…" at bounding box center [830, 140] width 1389 height 29
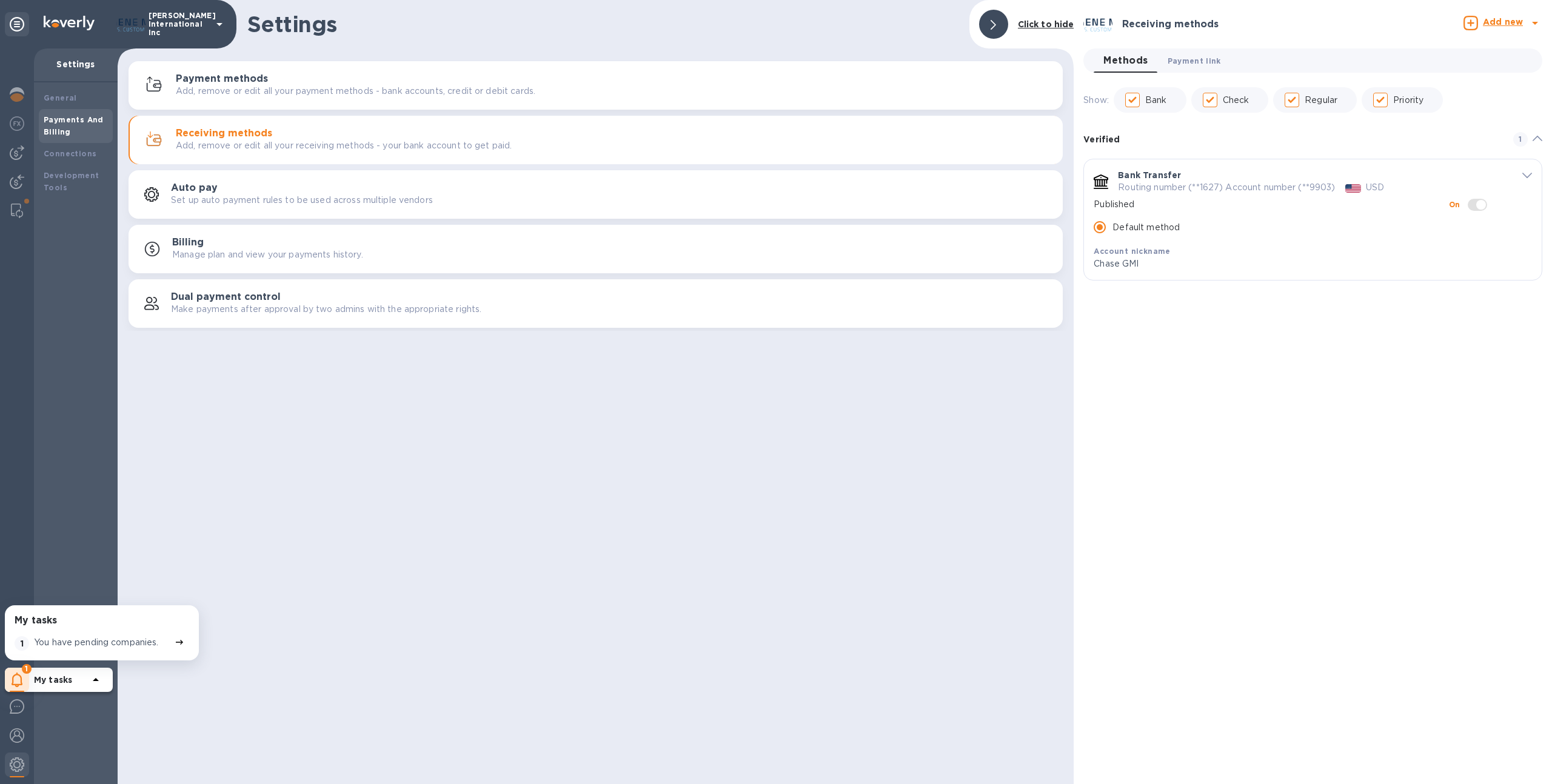
click at [1209, 52] on button "Payment link 0" at bounding box center [1194, 60] width 73 height 24
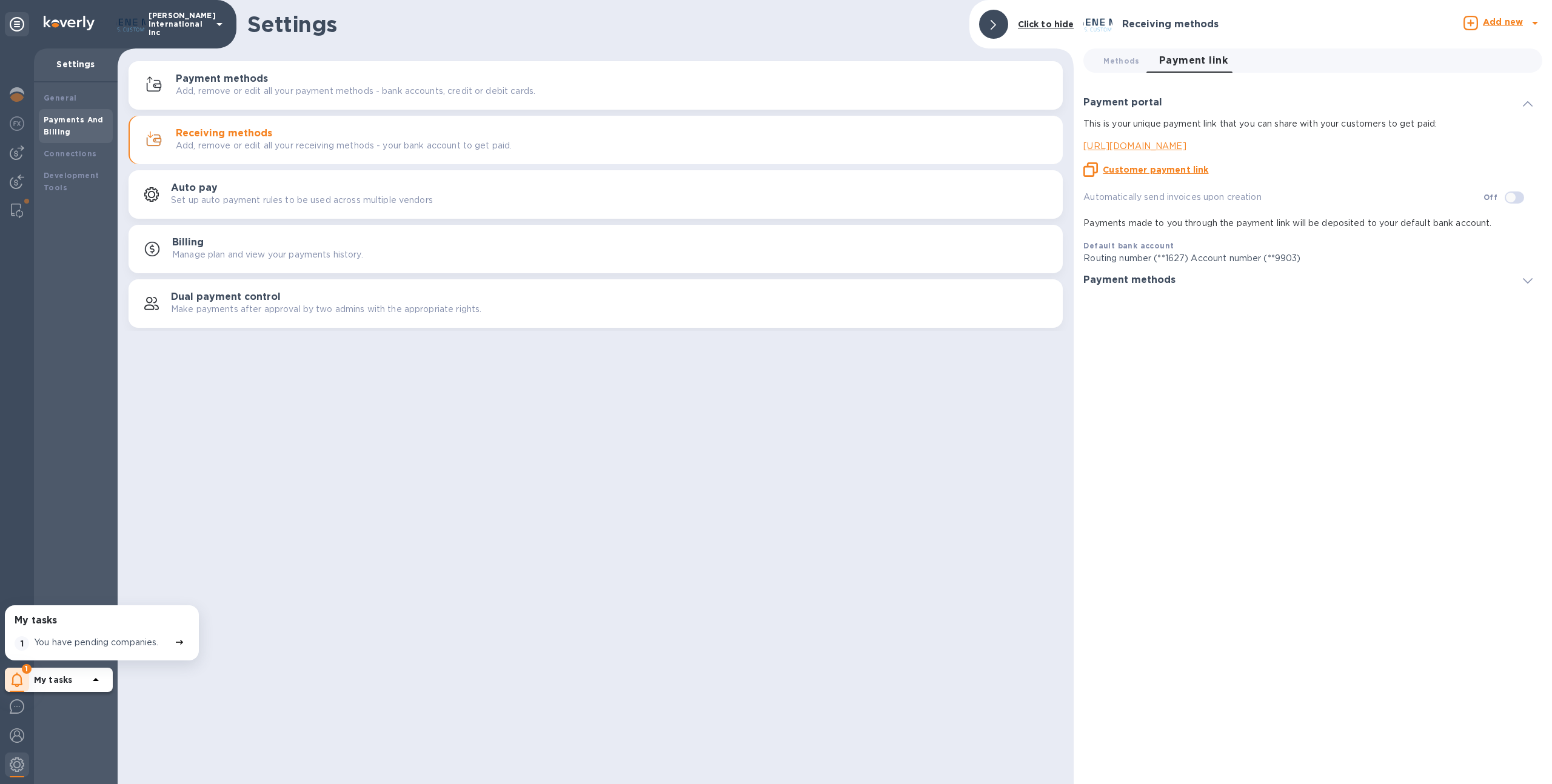
click at [1158, 282] on h3 "Payment methods" at bounding box center [1129, 281] width 92 height 12
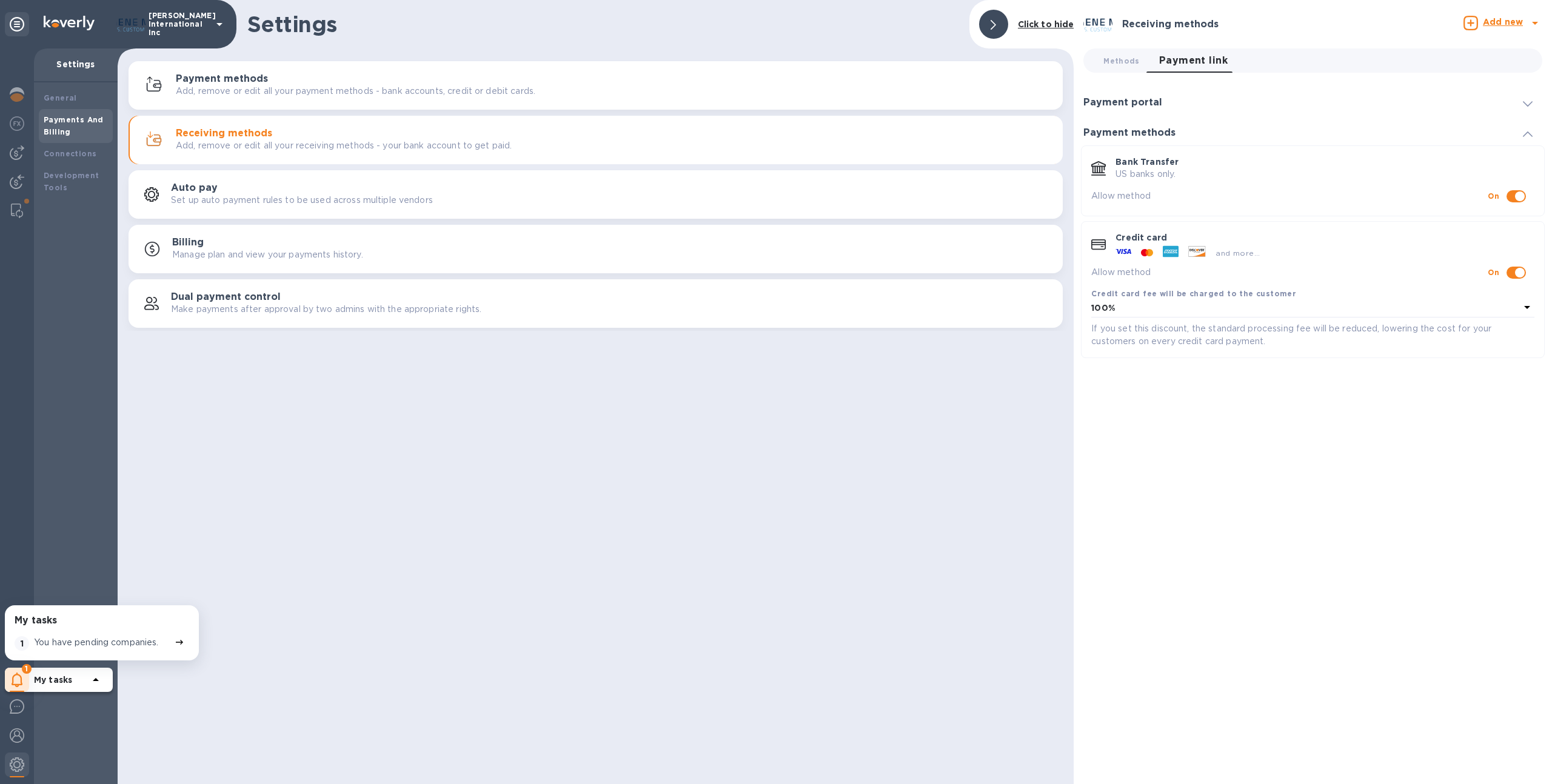
click at [64, 126] on b "Payments And Billing" at bounding box center [73, 126] width 60 height 21
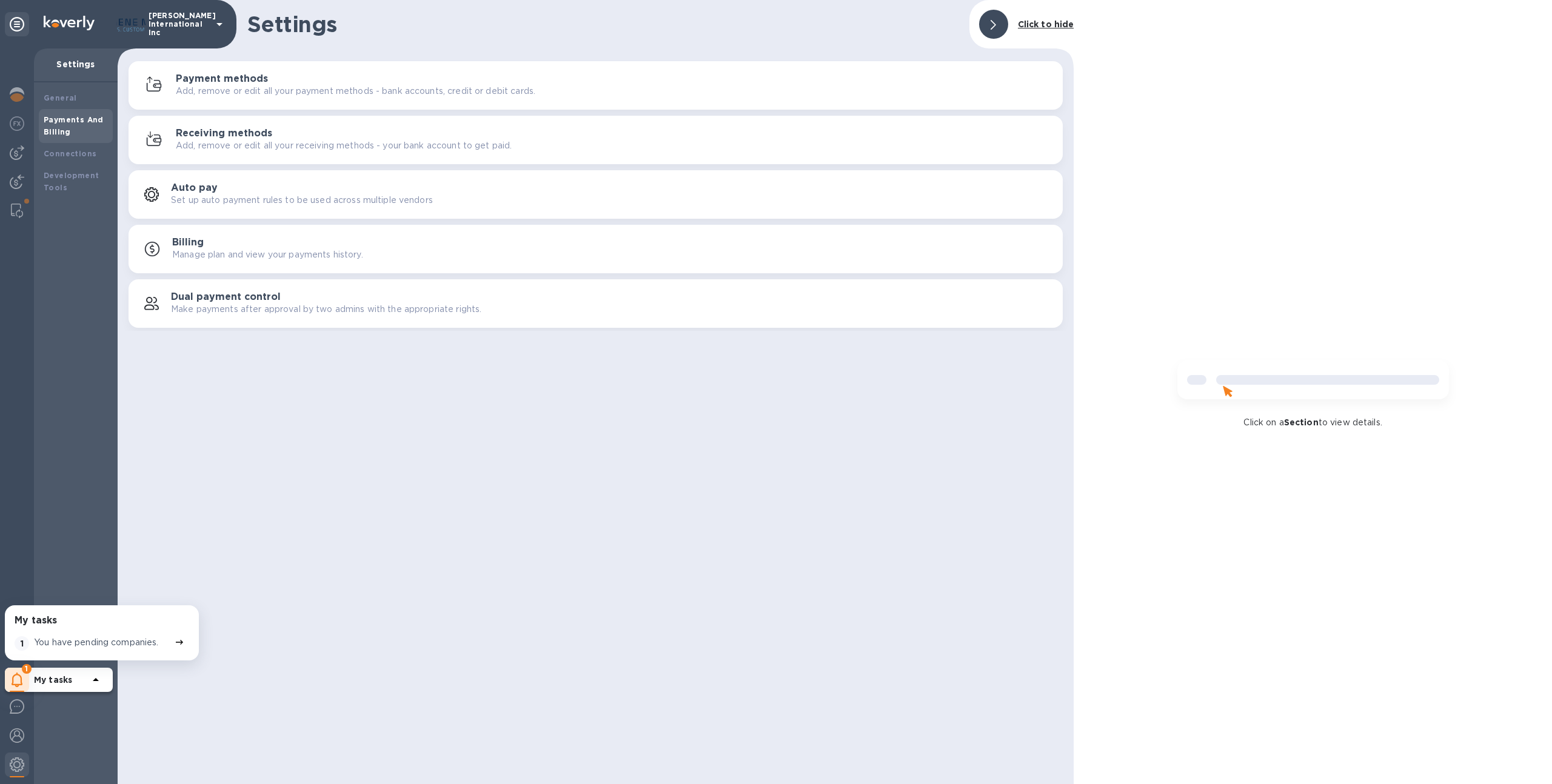
click at [242, 136] on h3 "Receiving methods" at bounding box center [224, 134] width 96 height 12
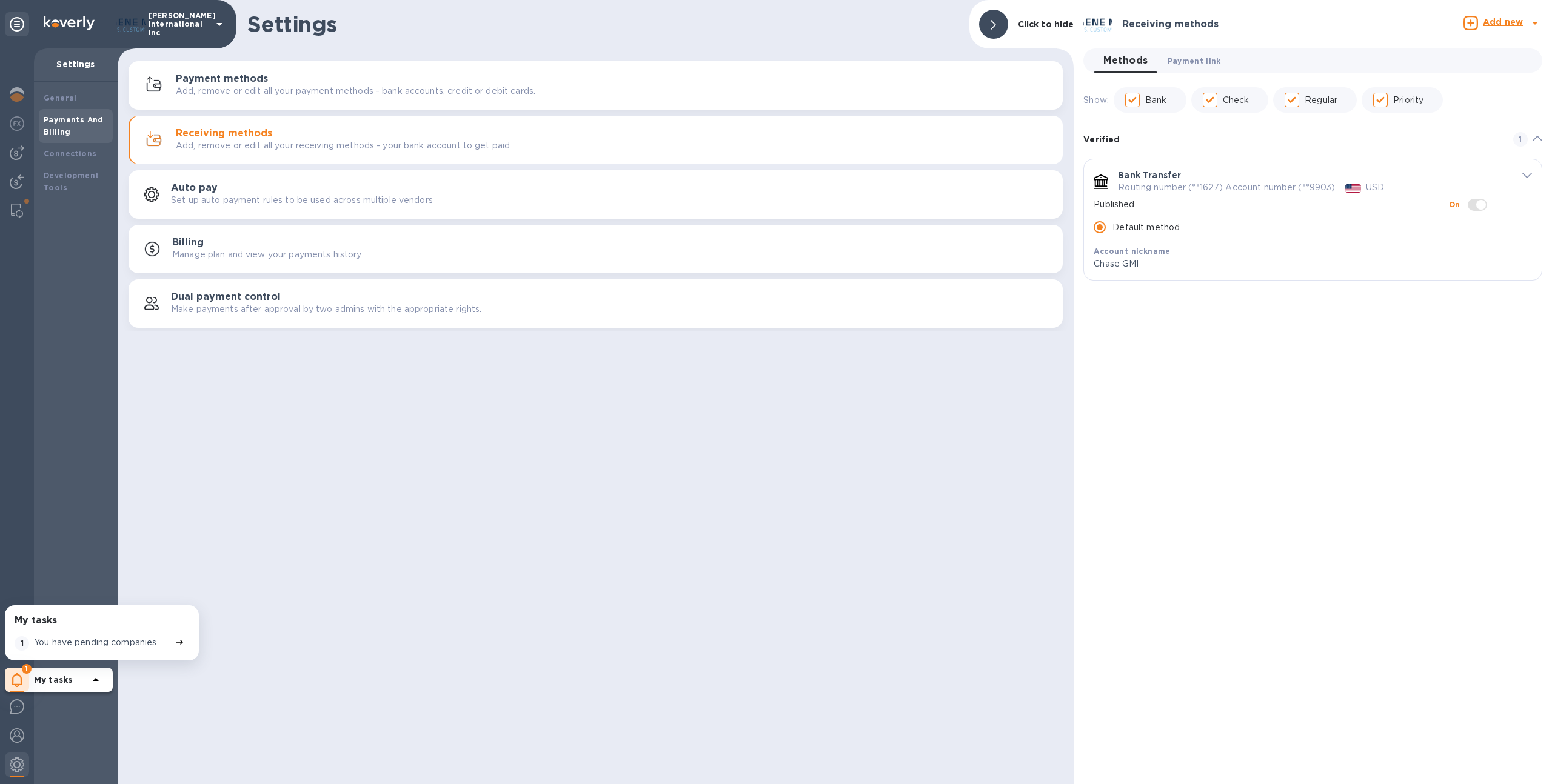
click at [1179, 64] on span "Payment link 0" at bounding box center [1194, 60] width 53 height 12
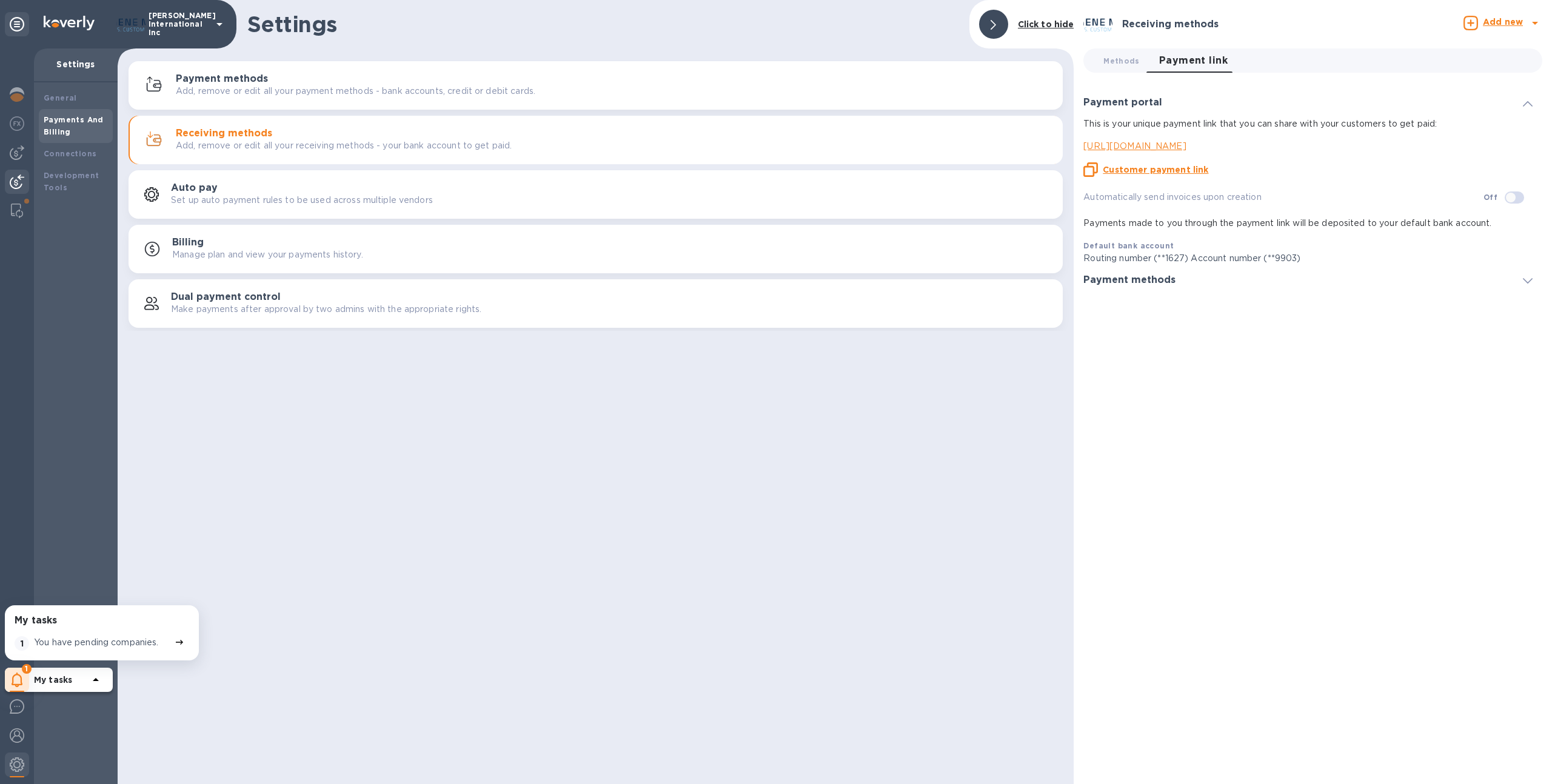
click at [20, 177] on img at bounding box center [17, 182] width 14 height 14
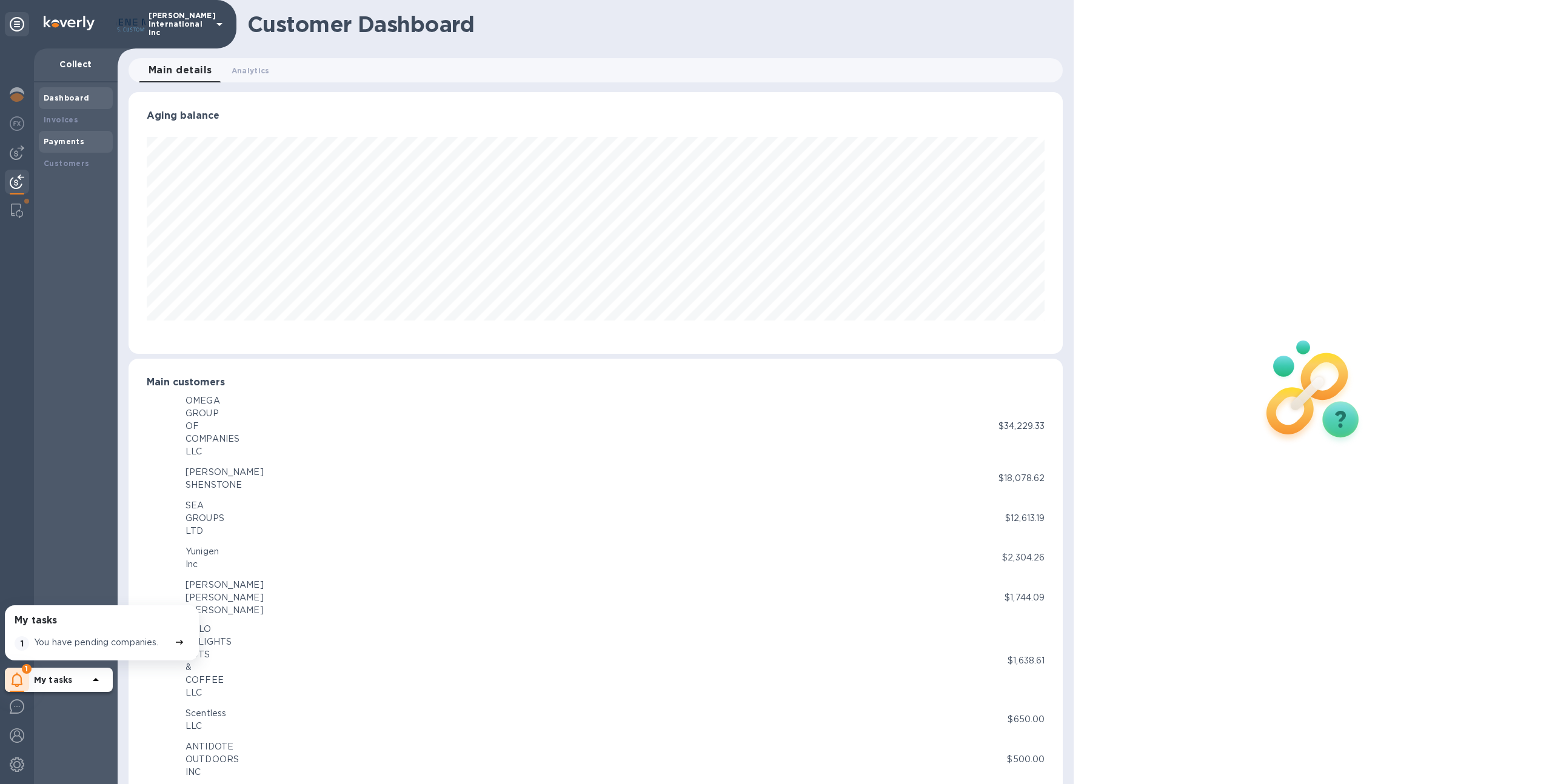
scroll to position [605863, 605353]
click at [78, 165] on b "Customers" at bounding box center [67, 163] width 46 height 9
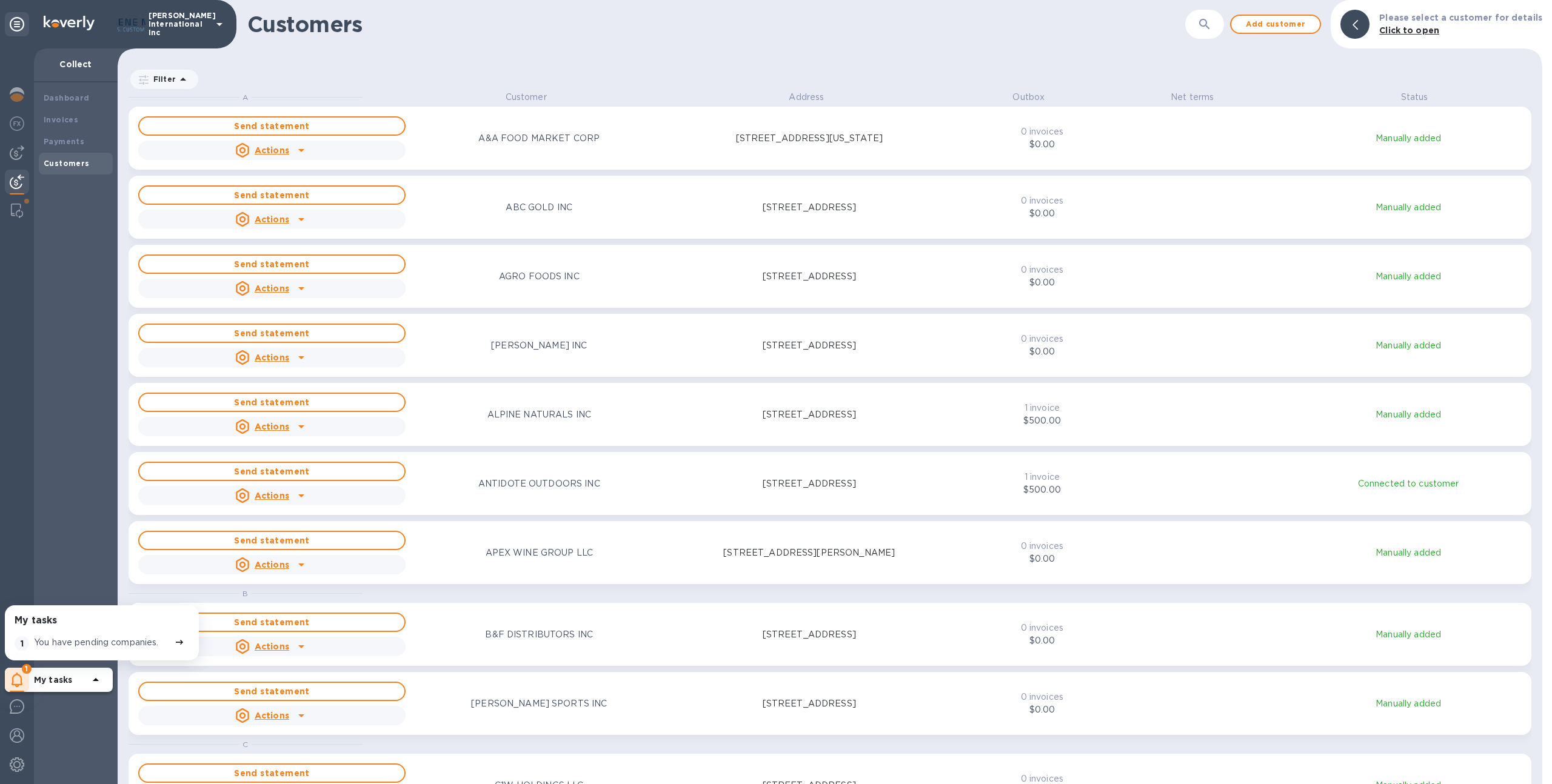
scroll to position [684, 1420]
click at [1207, 19] on icon "button" at bounding box center [1205, 24] width 14 height 14
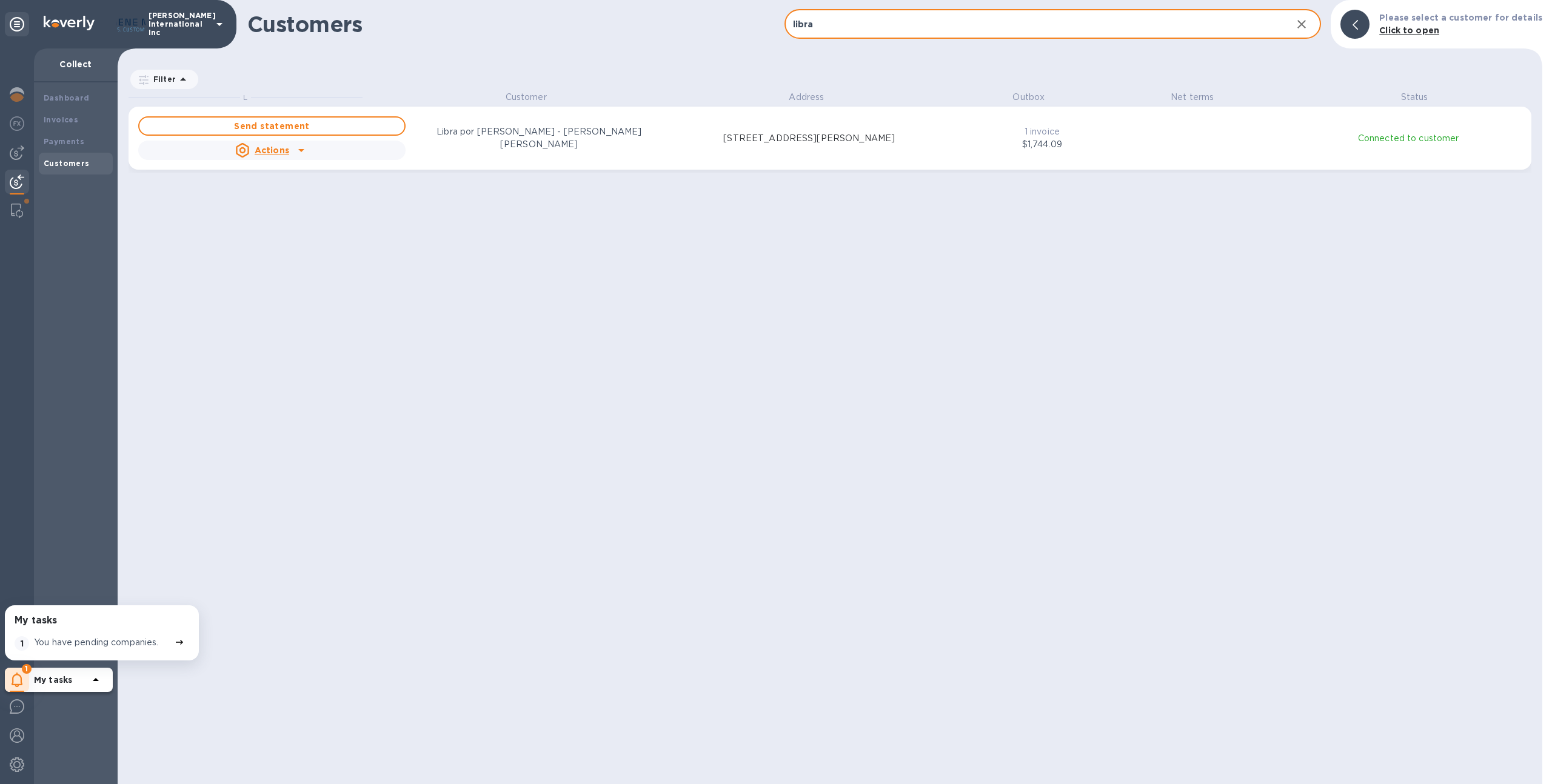
scroll to position [10, 5]
type input "libra"
click at [952, 156] on div "Send statement Actions Libra por Libra Mariscos - Eddie Santiago Madrigal 9223 …" at bounding box center [830, 138] width 1389 height 49
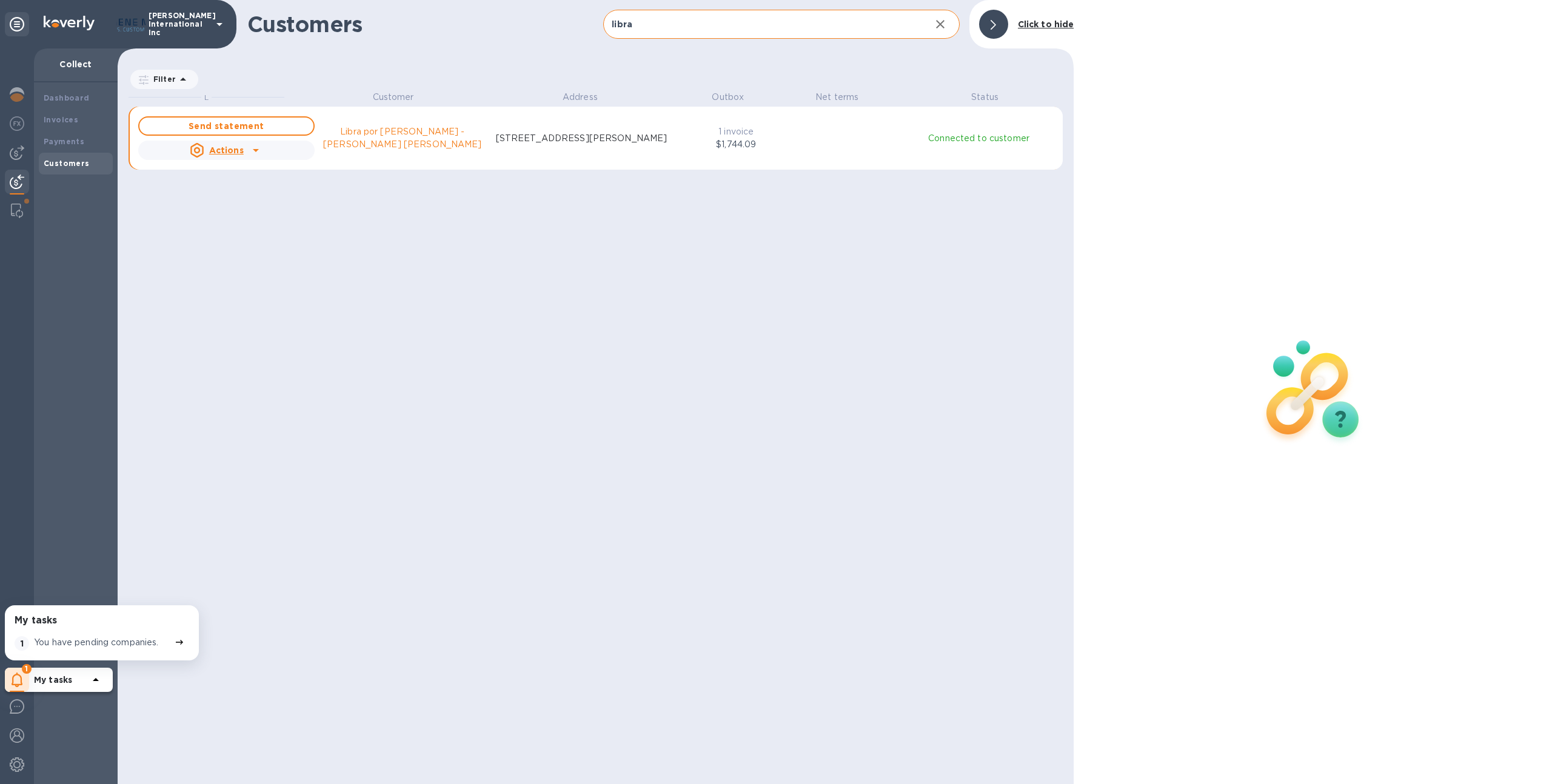
scroll to position [684, 952]
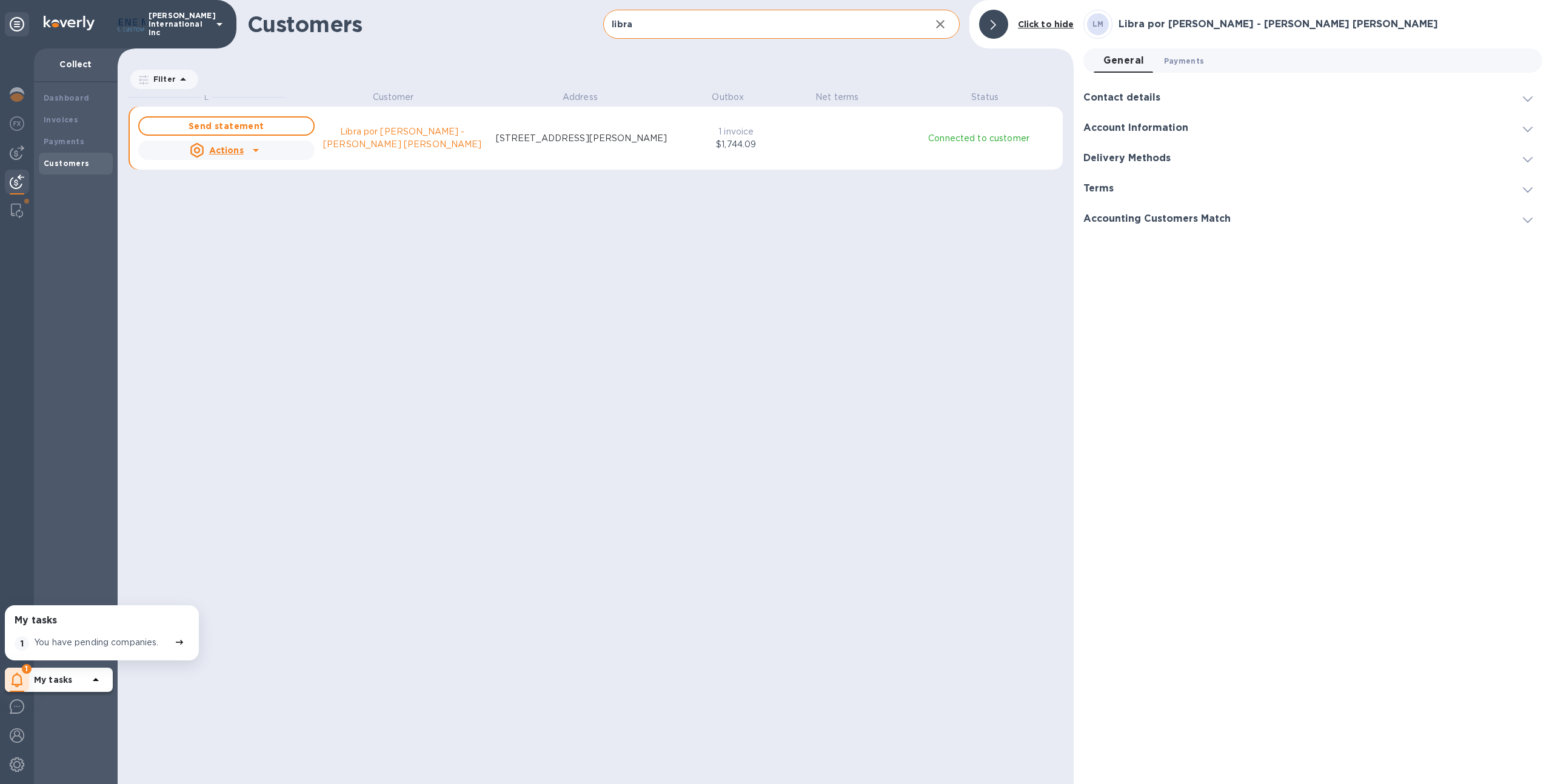
click at [1183, 57] on span "Payments 0" at bounding box center [1185, 60] width 41 height 12
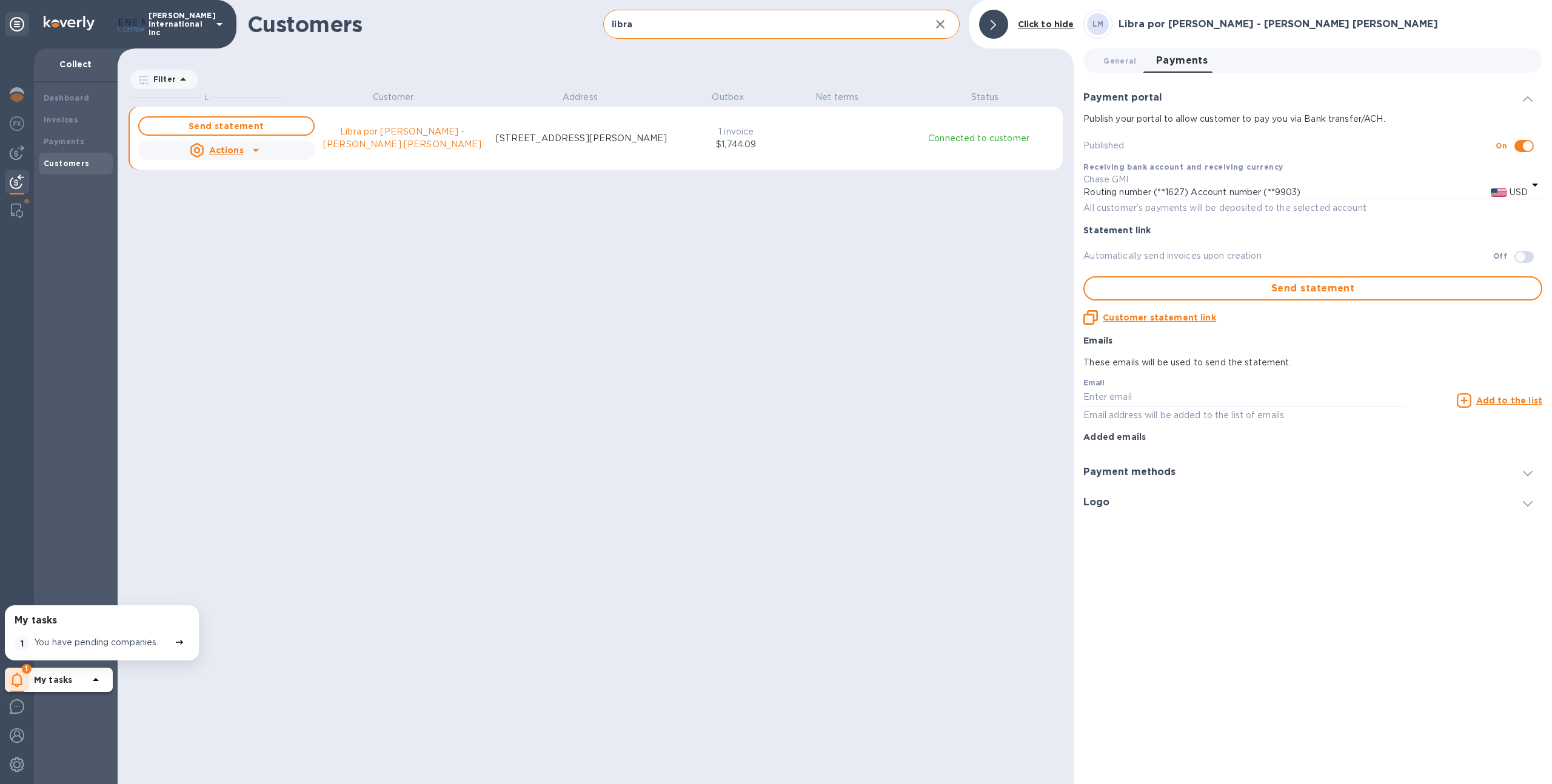
click at [1119, 75] on div "General 0 Payments 0 Payment portal Publish your portal to allow customer to pa…" at bounding box center [1312, 283] width 459 height 470
click at [1167, 460] on div "Payment methods" at bounding box center [1312, 473] width 459 height 30
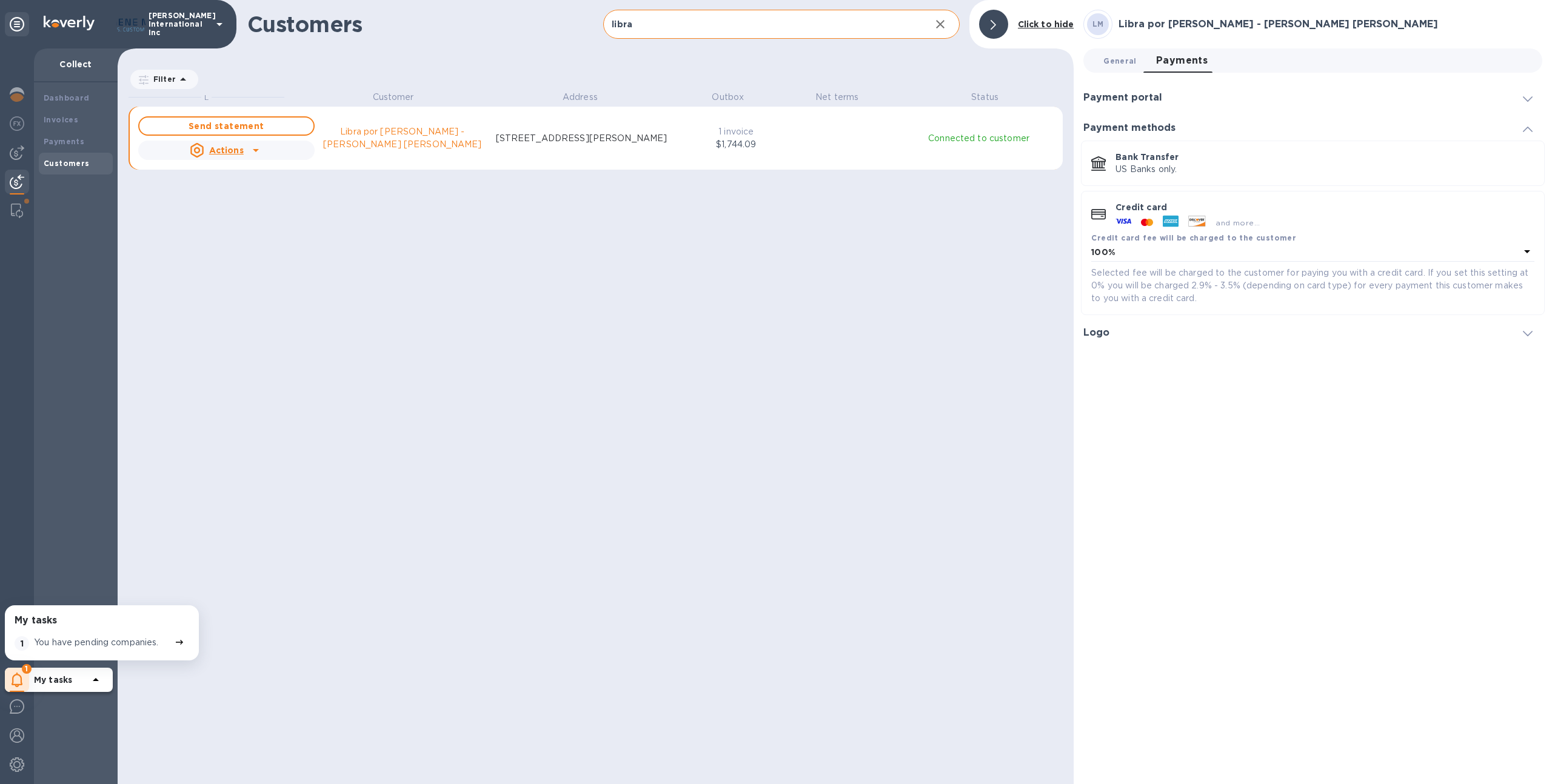
click at [1126, 64] on span "General 0" at bounding box center [1120, 60] width 33 height 12
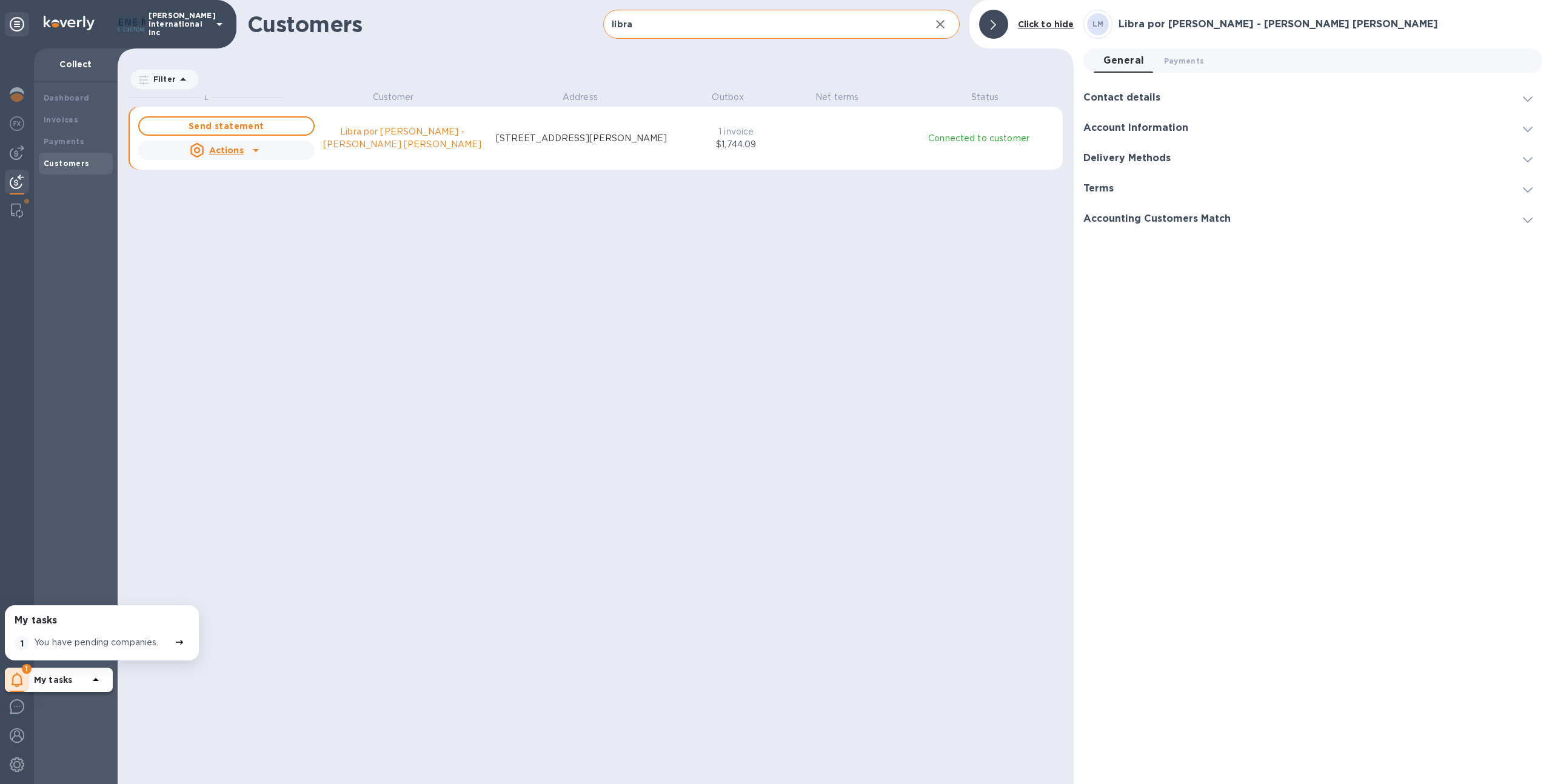
click at [553, 145] on p "9223 Melissa Cir, Jurupa Valley, CA 92509 US" at bounding box center [581, 138] width 171 height 12
click at [1190, 60] on span "Payments 0" at bounding box center [1185, 60] width 41 height 12
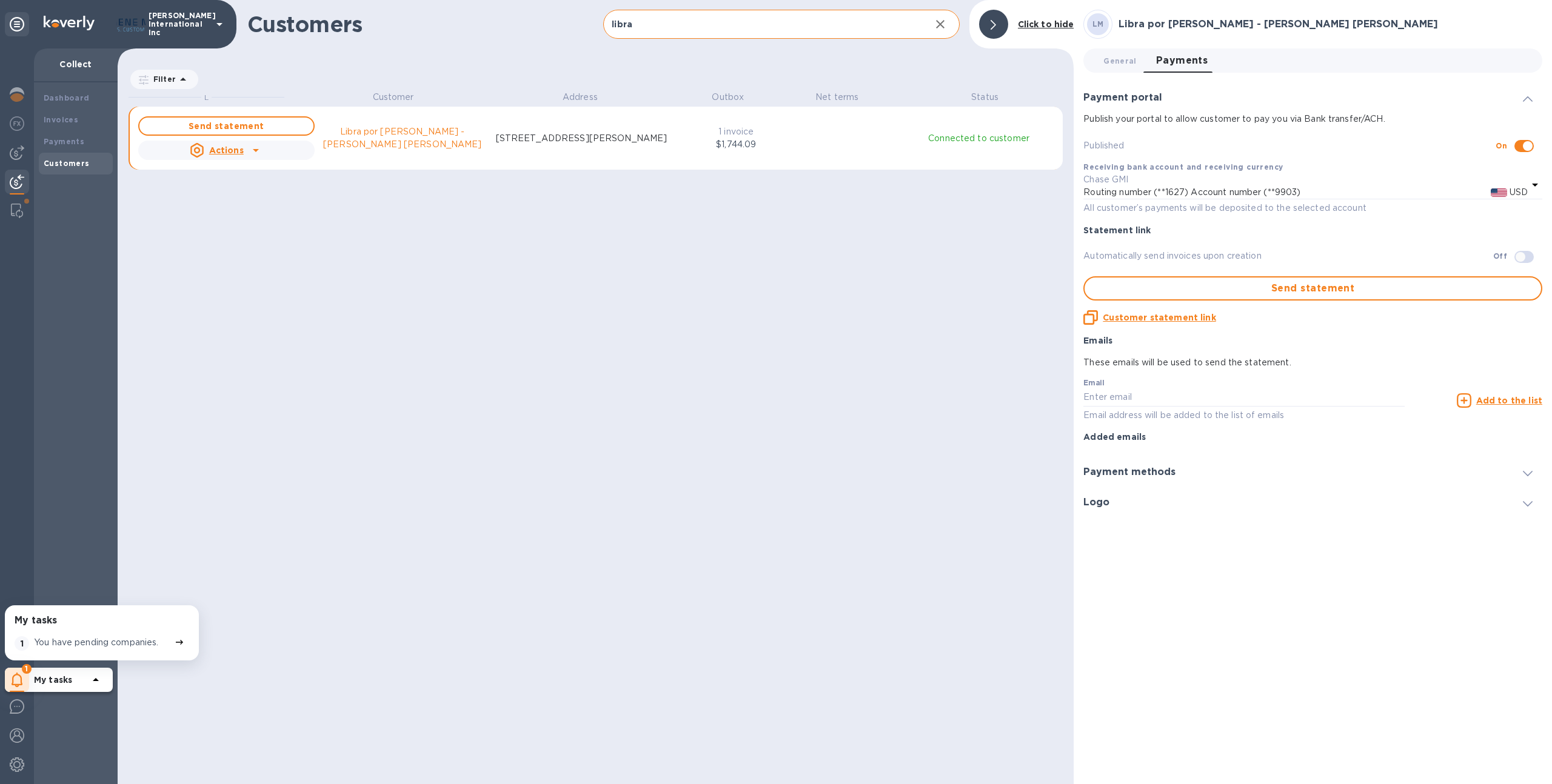
click at [1223, 468] on div "Payment methods" at bounding box center [1312, 473] width 459 height 30
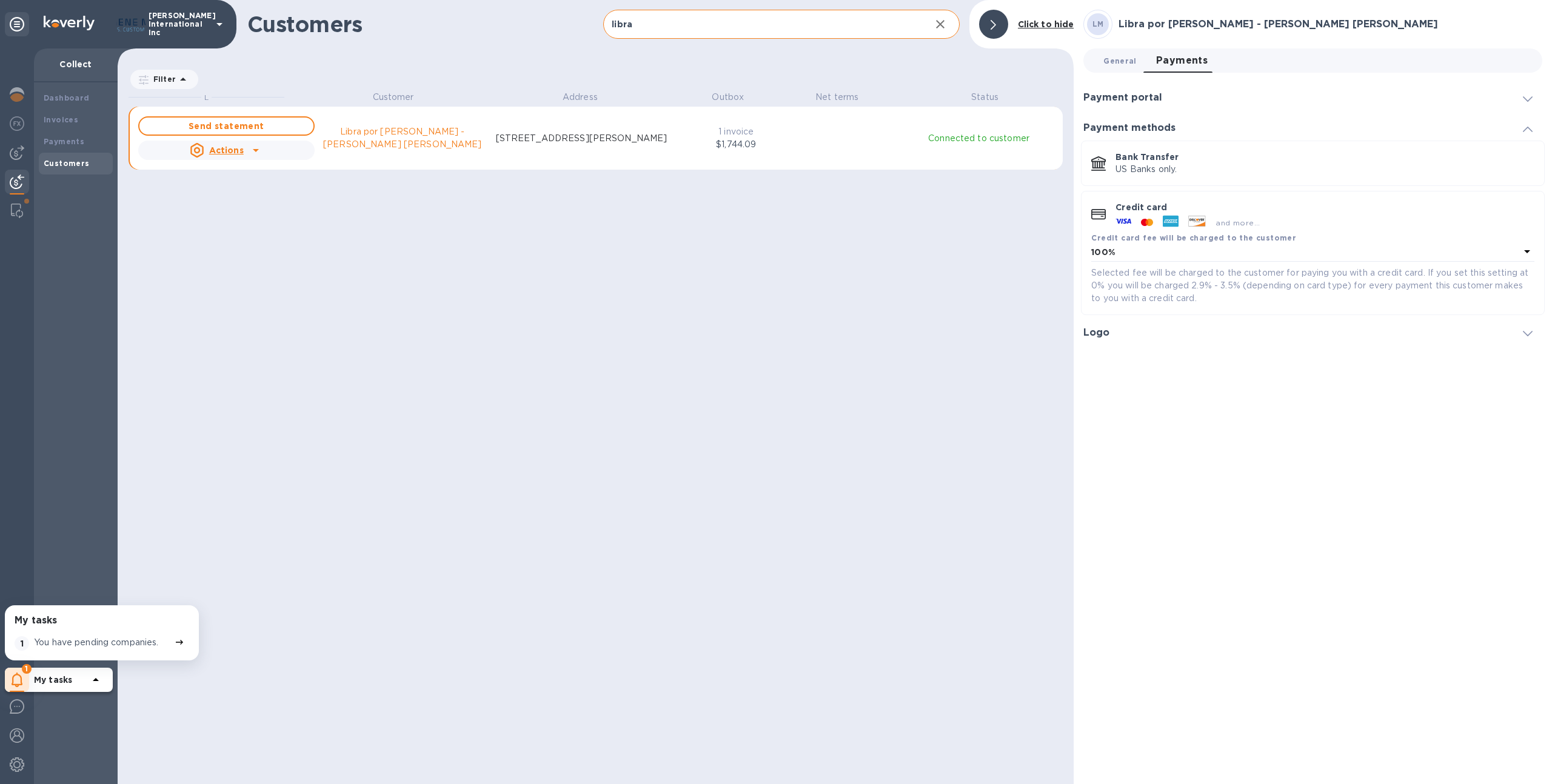
click at [1127, 52] on button "General 0" at bounding box center [1120, 60] width 52 height 24
